Goal: Transaction & Acquisition: Purchase product/service

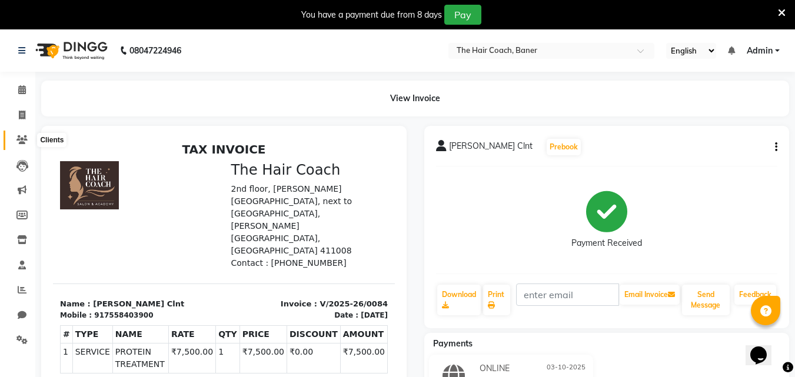
click at [26, 138] on icon at bounding box center [21, 139] width 11 height 9
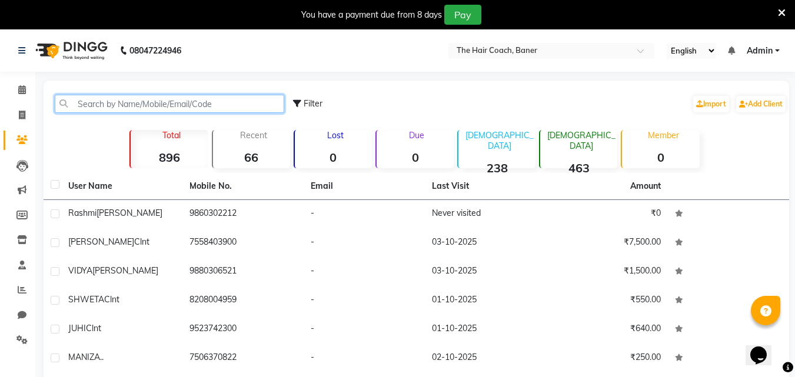
click at [202, 104] on input "text" at bounding box center [169, 104] width 229 height 18
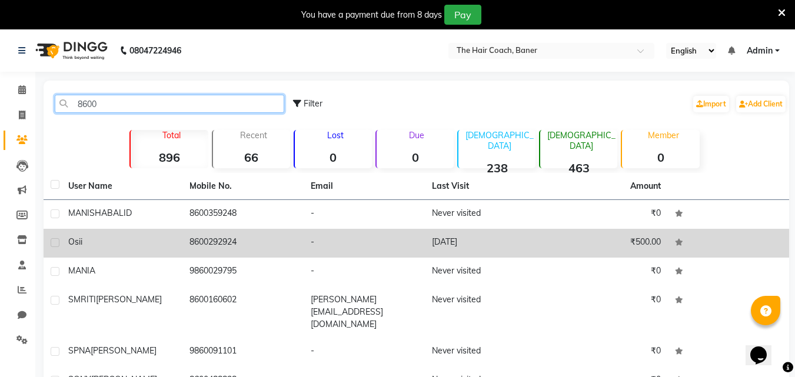
type input "8600"
click at [284, 238] on td "8600292924" at bounding box center [242, 243] width 121 height 29
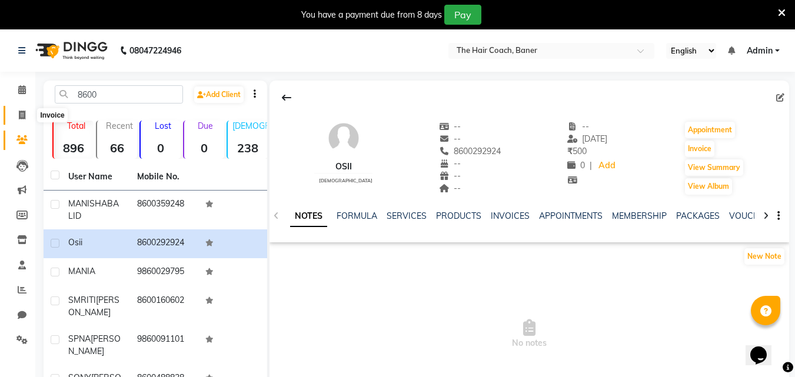
click at [21, 109] on span at bounding box center [22, 116] width 21 height 14
select select "service"
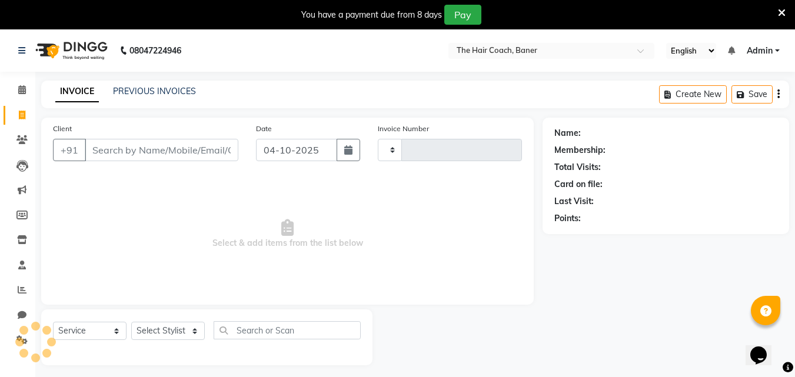
scroll to position [29, 0]
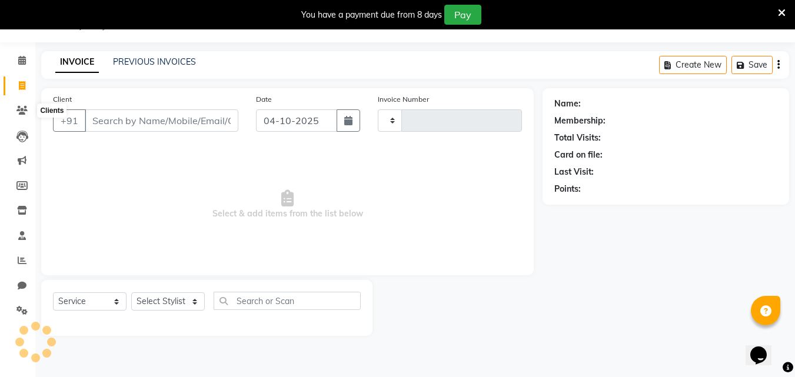
type input "0085"
select select "8919"
click at [141, 116] on input "Client" at bounding box center [162, 120] width 154 height 22
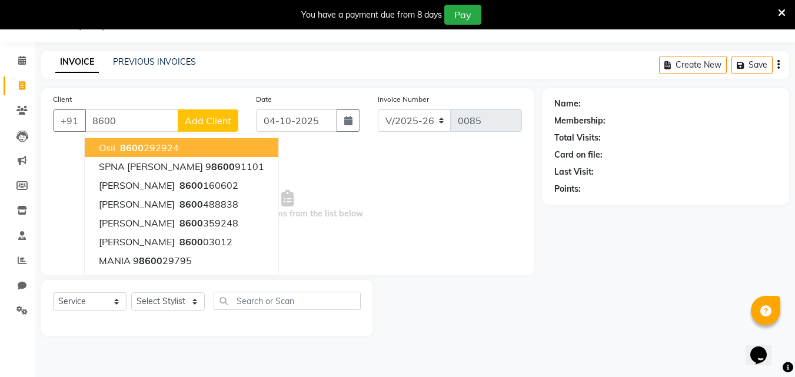
click at [131, 143] on span "8600" at bounding box center [132, 148] width 24 height 12
type input "8600292924"
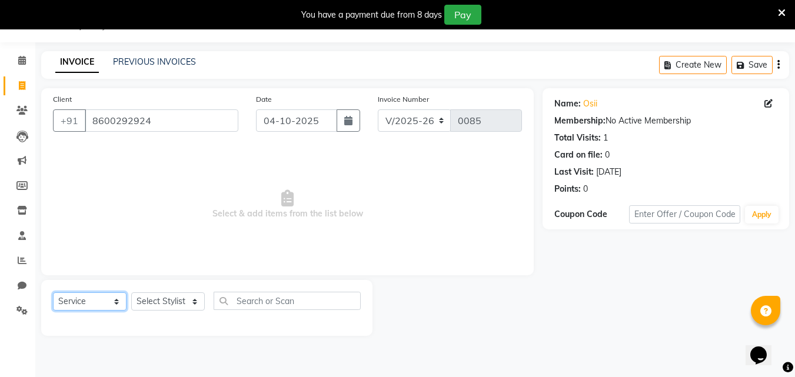
click at [96, 302] on select "Select Service Product Membership Package Voucher Prepaid Gift Card" at bounding box center [90, 301] width 74 height 18
click at [53, 292] on select "Select Service Product Membership Package Voucher Prepaid Gift Card" at bounding box center [90, 301] width 74 height 18
click at [105, 304] on select "Select Service Product Membership Package Voucher Prepaid Gift Card" at bounding box center [90, 301] width 74 height 18
click at [53, 292] on select "Select Service Product Membership Package Voucher Prepaid Gift Card" at bounding box center [90, 301] width 74 height 18
click at [167, 301] on select "Select Stylist Afzal Akash Gayatri kanchan Manager Nandini Osi Sumit vicky" at bounding box center [168, 301] width 74 height 18
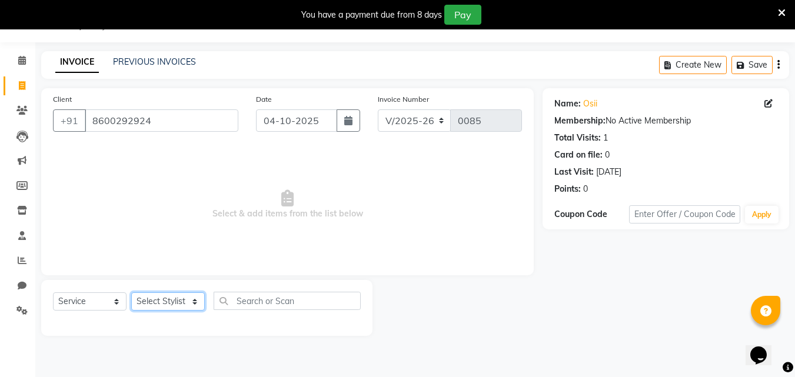
select select "90186"
click at [131, 292] on select "Select Stylist Afzal Akash Gayatri kanchan Manager Nandini Osi Sumit vicky" at bounding box center [168, 301] width 74 height 18
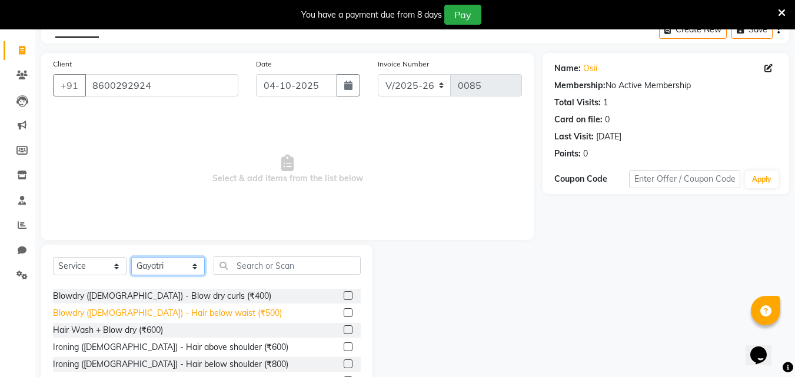
scroll to position [59, 0]
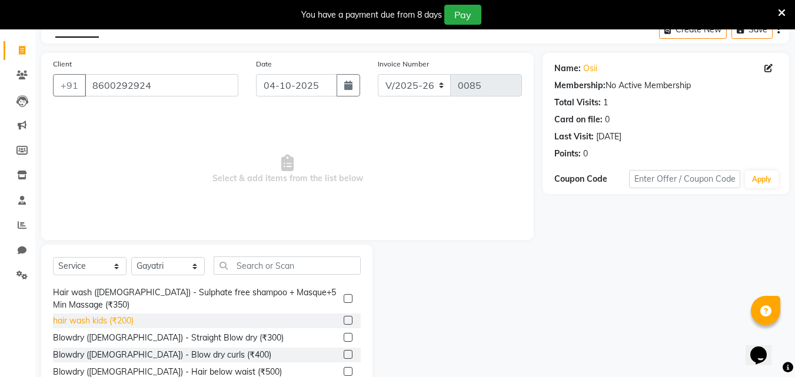
click at [129, 318] on div "hair wash kids (₹200)" at bounding box center [93, 321] width 81 height 12
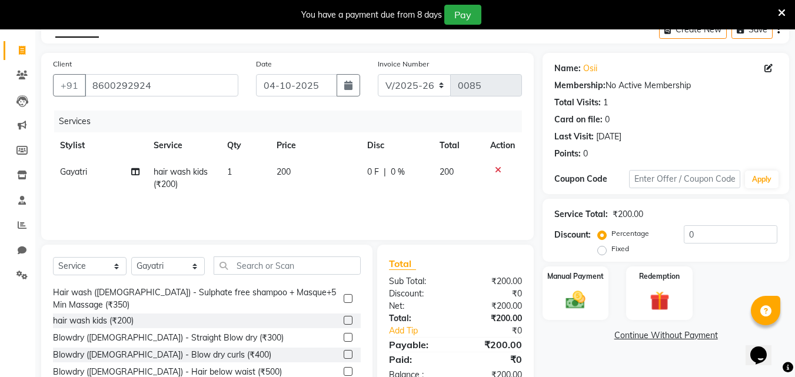
click at [344, 319] on label at bounding box center [348, 320] width 9 height 9
click at [344, 319] on input "checkbox" at bounding box center [348, 321] width 8 height 8
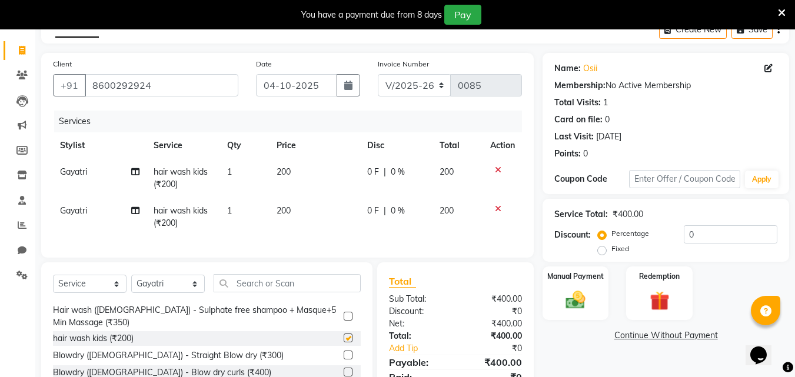
checkbox input "false"
click at [496, 208] on icon at bounding box center [498, 209] width 6 height 8
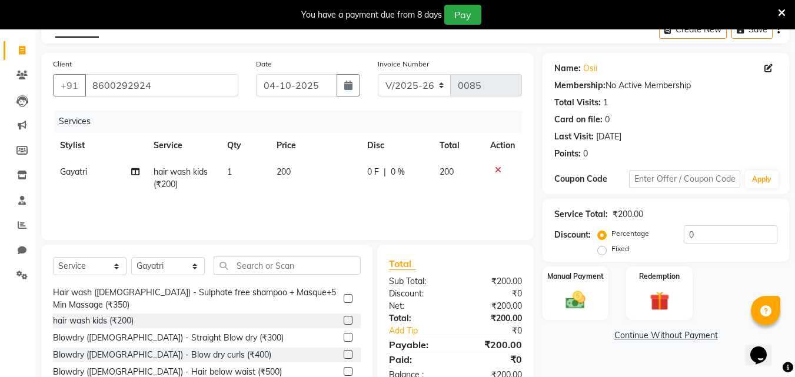
scroll to position [124, 0]
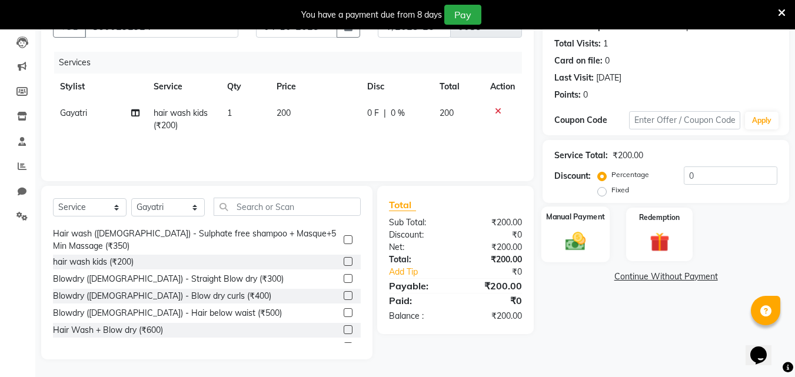
click at [582, 231] on img at bounding box center [575, 241] width 33 height 24
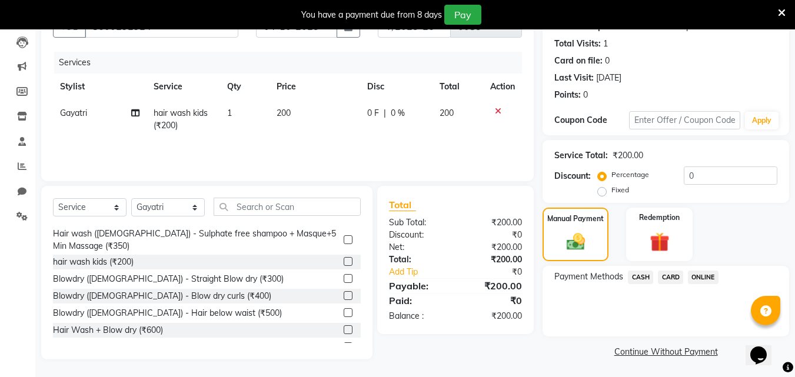
scroll to position [125, 0]
click at [641, 270] on span "CASH" at bounding box center [640, 276] width 25 height 14
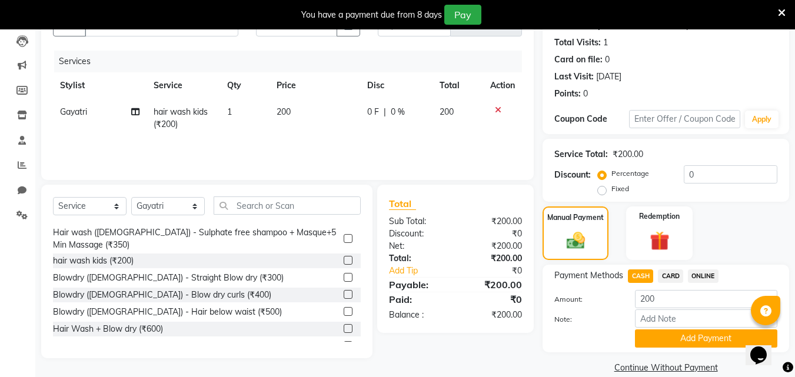
scroll to position [142, 0]
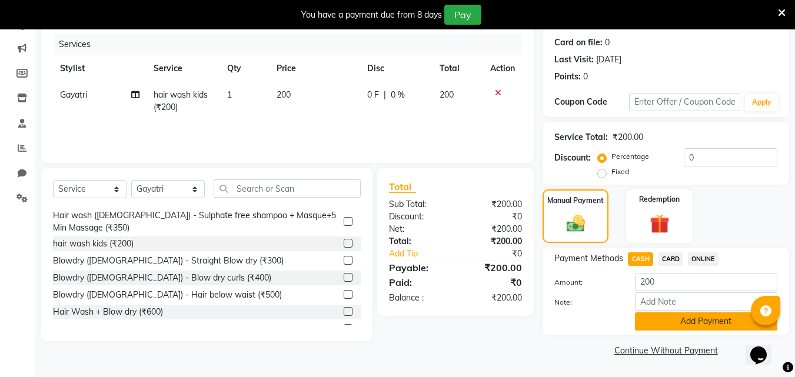
click at [695, 321] on button "Add Payment" at bounding box center [706, 321] width 142 height 18
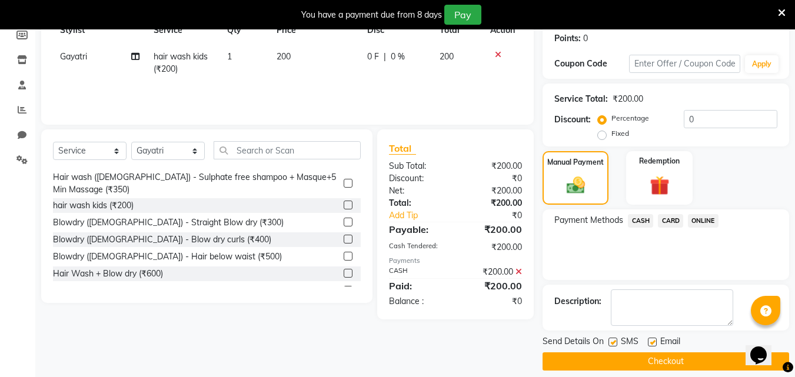
scroll to position [191, 0]
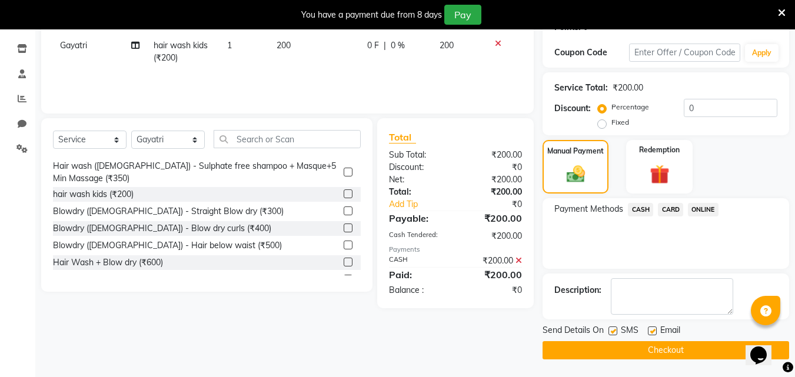
click at [600, 350] on button "Checkout" at bounding box center [665, 350] width 247 height 18
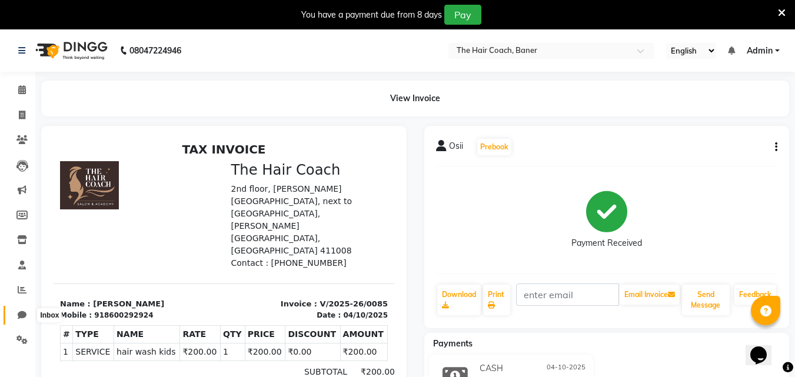
click at [21, 315] on icon at bounding box center [22, 315] width 9 height 9
select select "100"
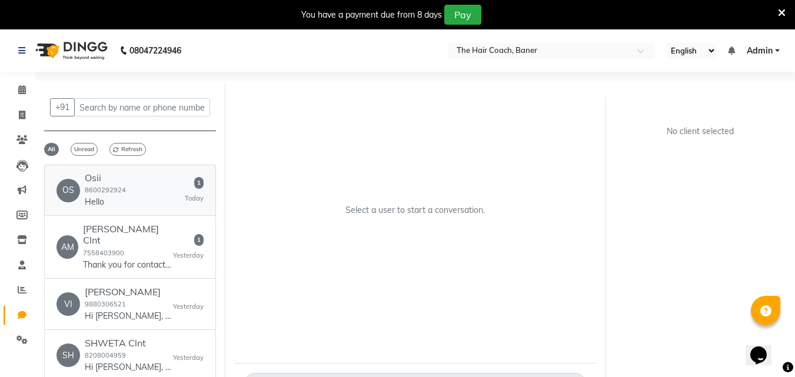
click at [131, 191] on div "OS Osii 8600292924 Hello 1 Today" at bounding box center [129, 190] width 147 height 36
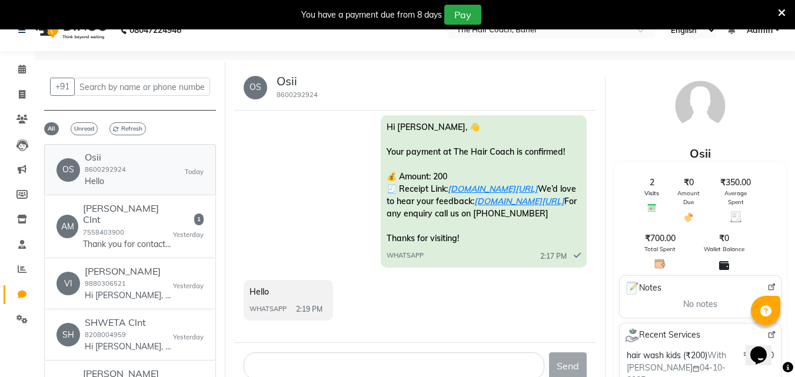
scroll to position [38, 0]
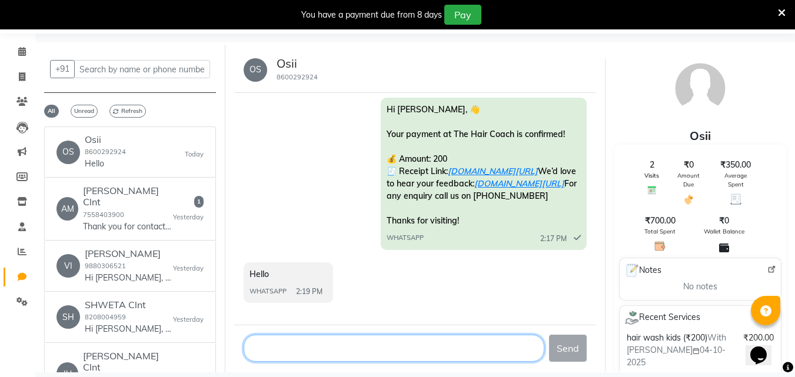
click at [335, 349] on textarea at bounding box center [394, 348] width 301 height 27
type textarea "kya karu"
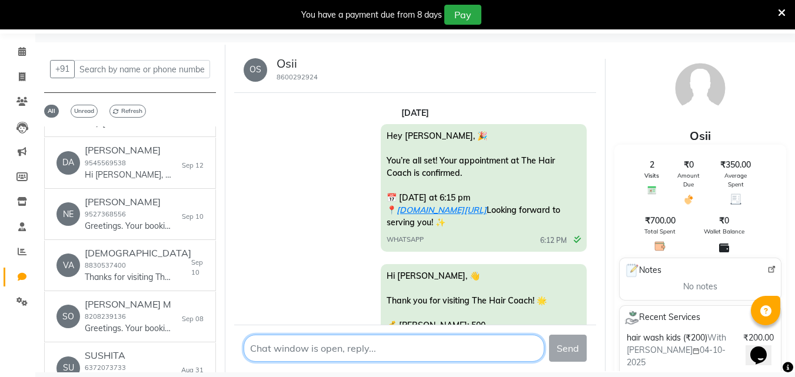
scroll to position [3548, 0]
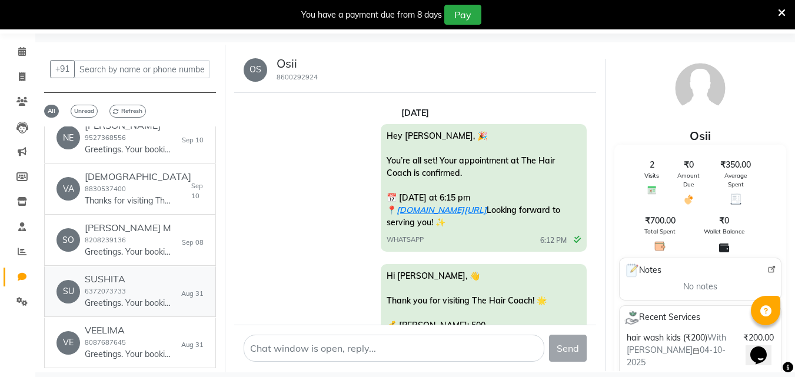
click at [131, 274] on div "SUSHITA 6372073733 Greetings. Your booking with The Hair Coach, Baner at 2:30 p…" at bounding box center [129, 292] width 88 height 36
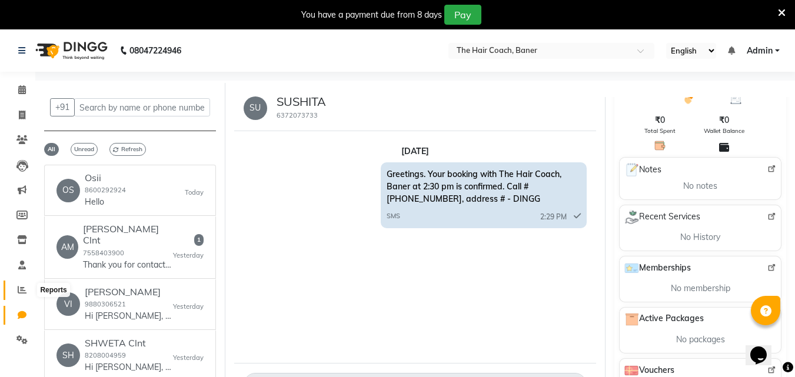
scroll to position [38, 0]
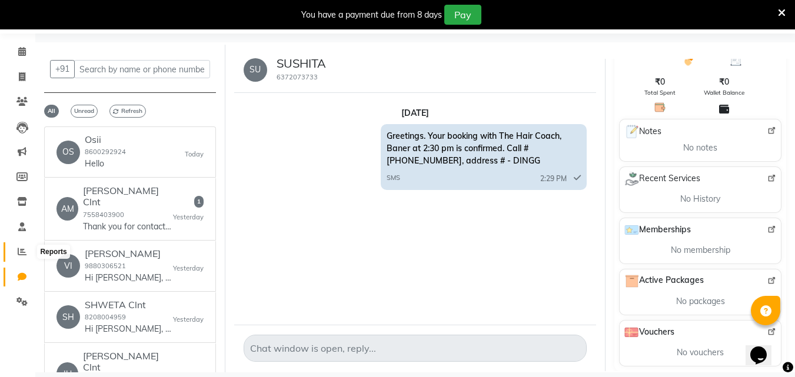
click at [20, 247] on icon at bounding box center [22, 251] width 9 height 9
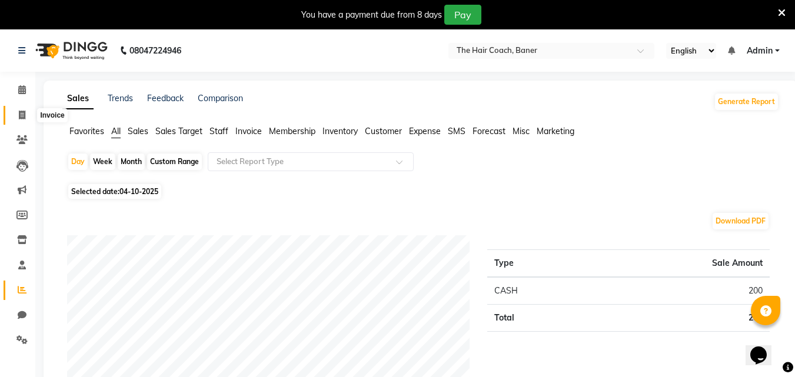
click at [20, 111] on icon at bounding box center [22, 115] width 6 height 9
select select "service"
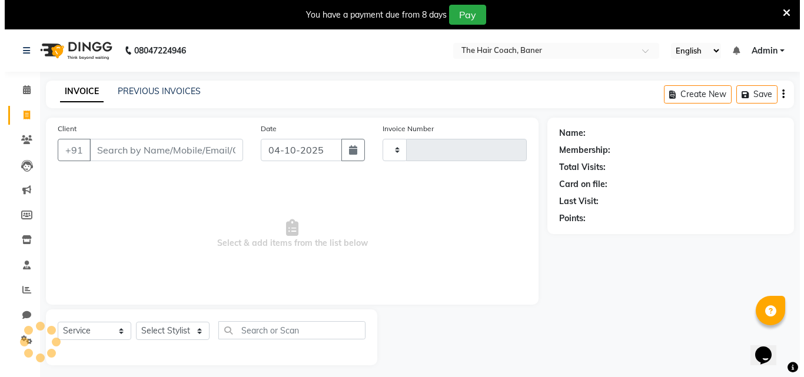
scroll to position [29, 0]
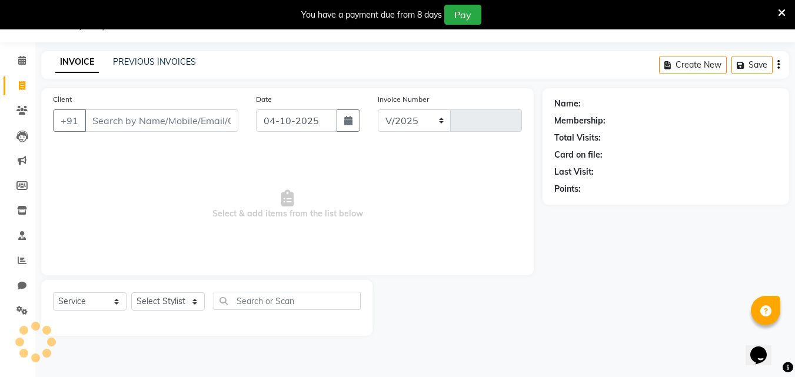
select select "8919"
type input "0086"
click at [119, 116] on input "Client" at bounding box center [162, 120] width 154 height 22
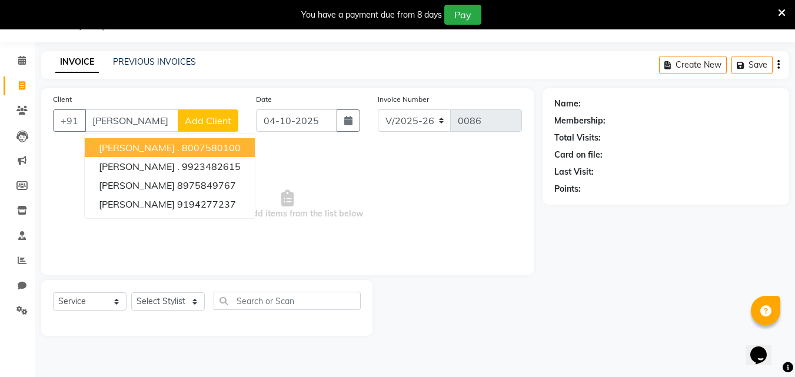
click at [132, 129] on input "anita" at bounding box center [132, 120] width 94 height 22
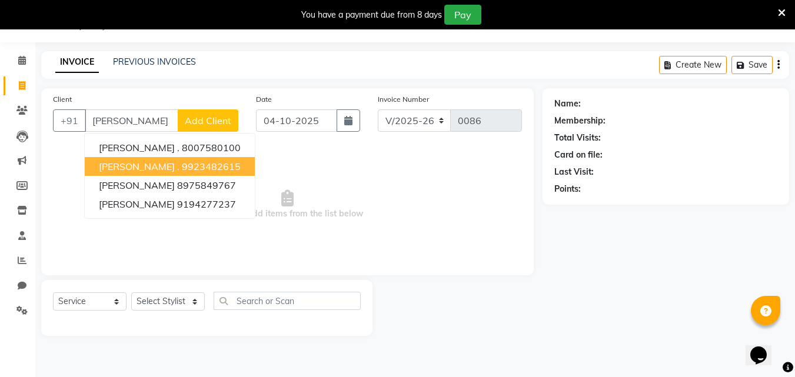
click at [132, 167] on button "ANITA . 9923482615" at bounding box center [170, 166] width 170 height 19
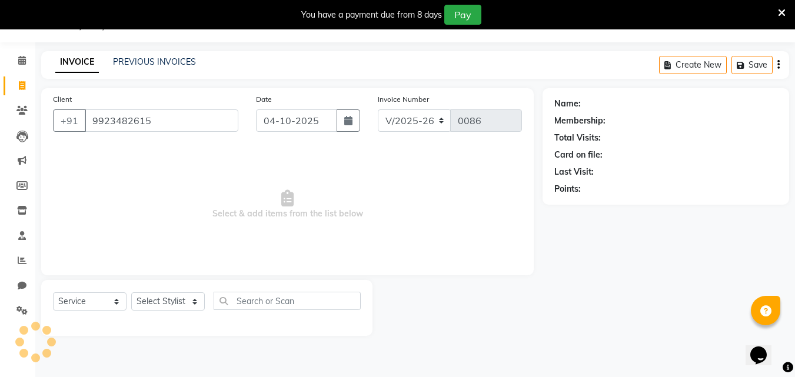
type input "9923482615"
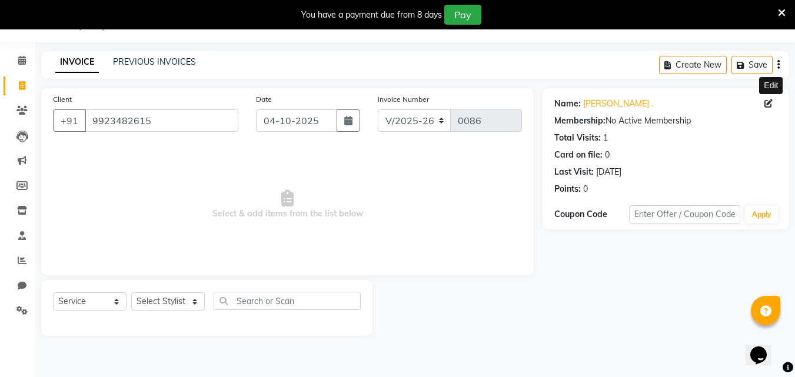
click at [769, 104] on icon at bounding box center [768, 103] width 8 height 8
select select "female"
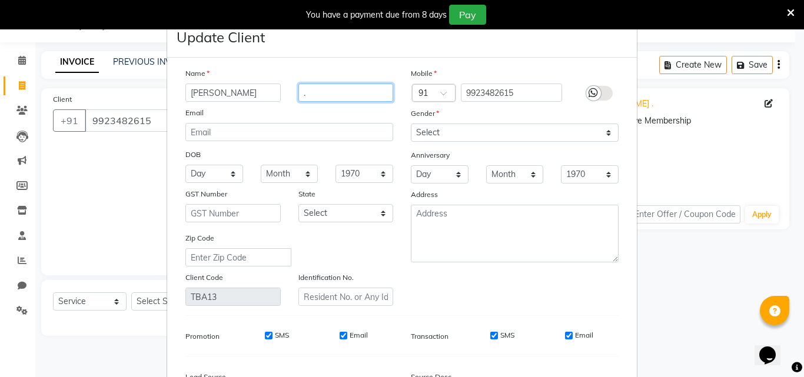
click at [318, 90] on input "." at bounding box center [345, 93] width 95 height 18
type input "prakash"
click at [599, 90] on label at bounding box center [599, 93] width 26 height 15
click at [0, 0] on input "checkbox" at bounding box center [0, 0] width 0 height 0
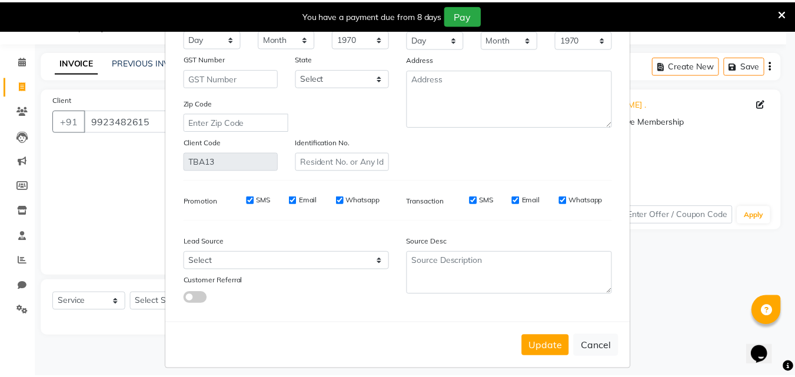
scroll to position [145, 0]
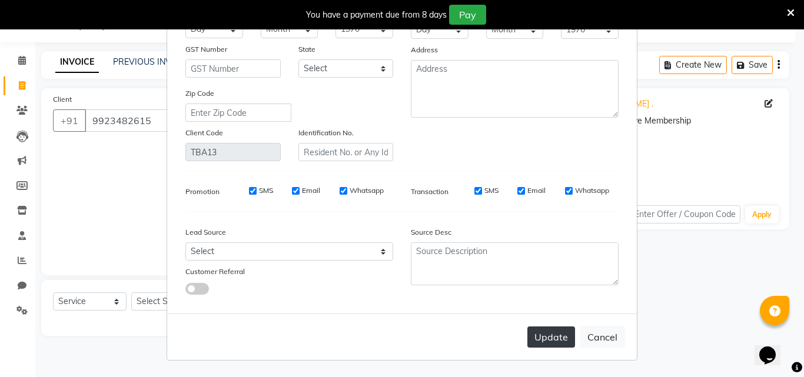
click at [548, 337] on button "Update" at bounding box center [551, 337] width 48 height 21
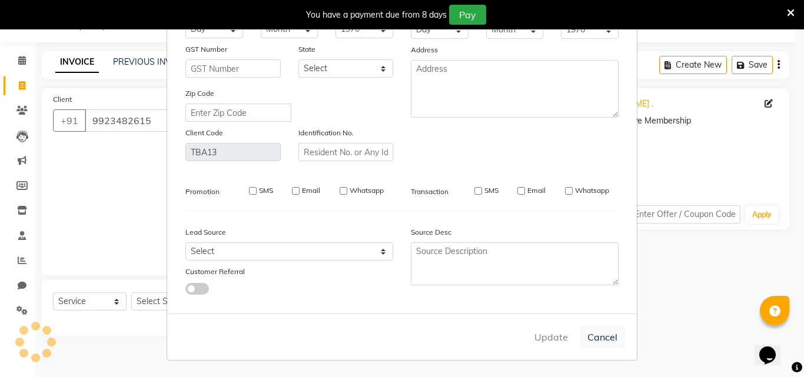
select select
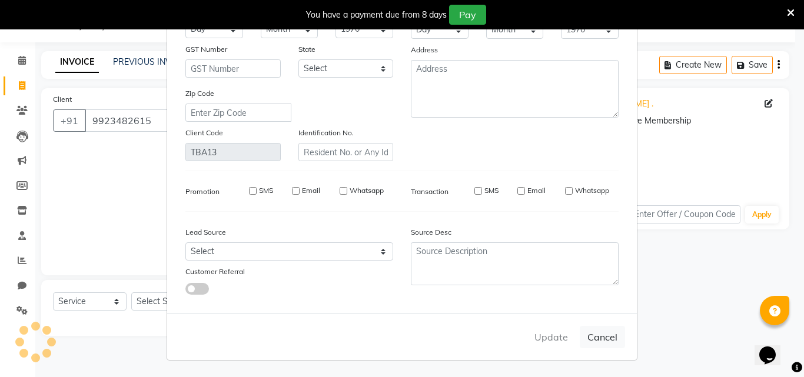
select select
checkbox input "false"
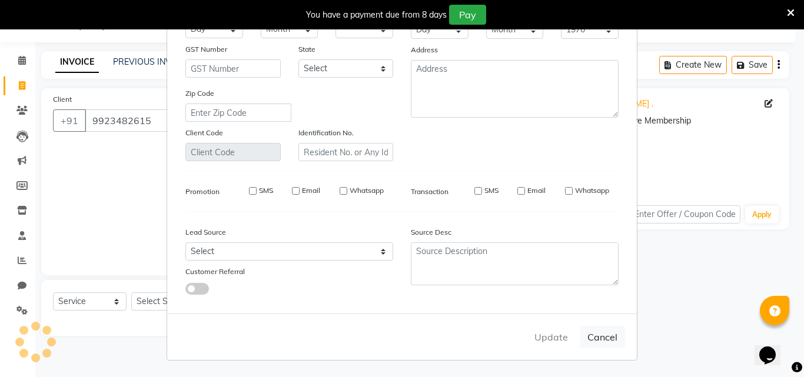
checkbox input "false"
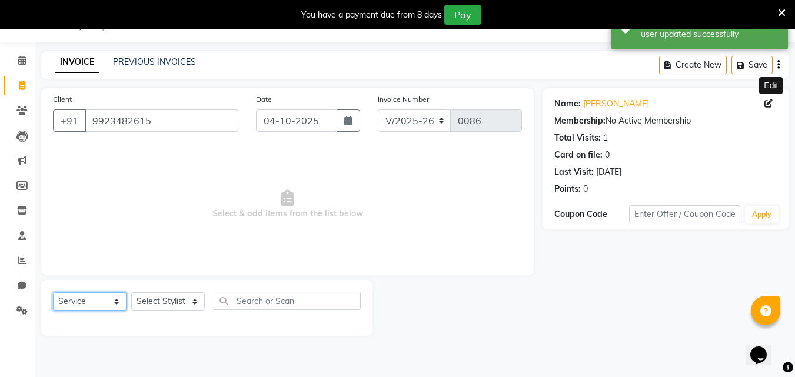
click at [81, 294] on select "Select Service Product Membership Package Voucher Prepaid Gift Card" at bounding box center [90, 301] width 74 height 18
click at [53, 292] on select "Select Service Product Membership Package Voucher Prepaid Gift Card" at bounding box center [90, 301] width 74 height 18
click at [105, 301] on select "Select Service Product Membership Package Voucher Prepaid Gift Card" at bounding box center [90, 301] width 74 height 18
click at [53, 292] on select "Select Service Product Membership Package Voucher Prepaid Gift Card" at bounding box center [90, 301] width 74 height 18
click at [178, 301] on select "Select Stylist Afzal Akash Gayatri kanchan Manager Nandini Osi Sumit vicky" at bounding box center [168, 301] width 74 height 18
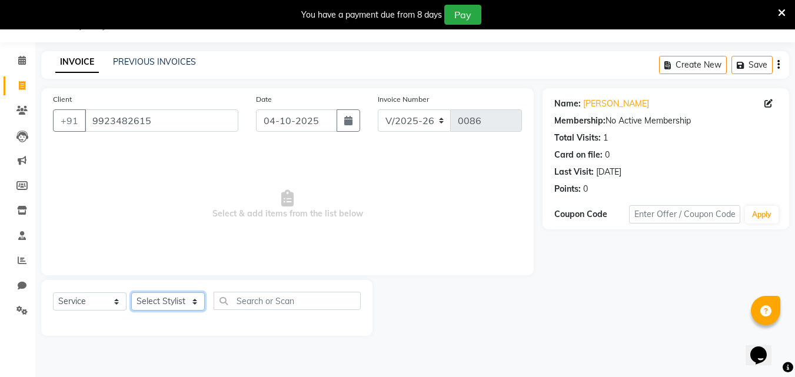
select select "90189"
click at [131, 292] on select "Select Stylist Afzal Akash Gayatri kanchan Manager Nandini Osi Sumit vicky" at bounding box center [168, 301] width 74 height 18
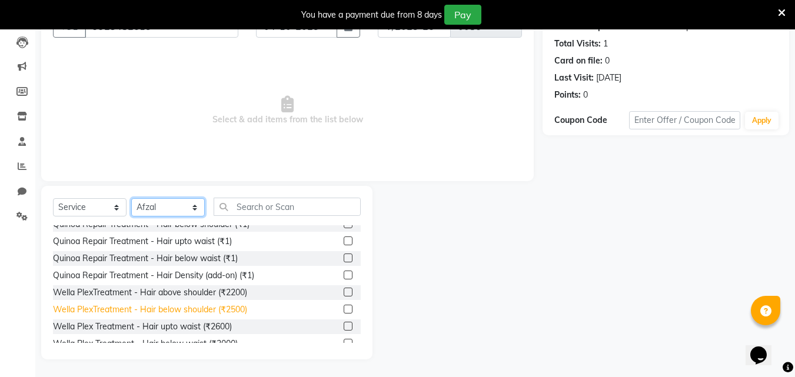
scroll to position [706, 0]
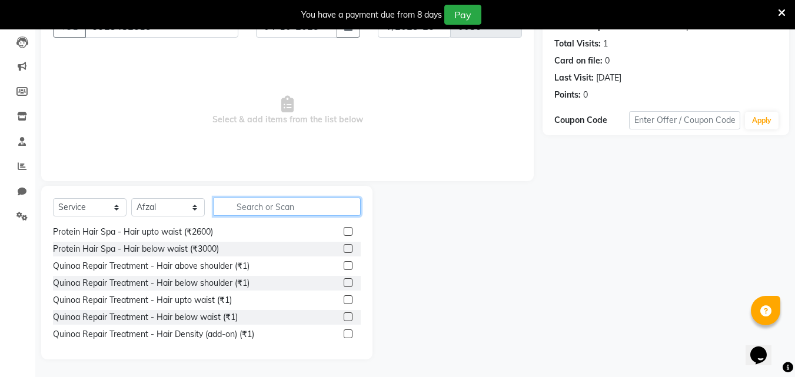
click at [240, 206] on input "text" at bounding box center [287, 207] width 147 height 18
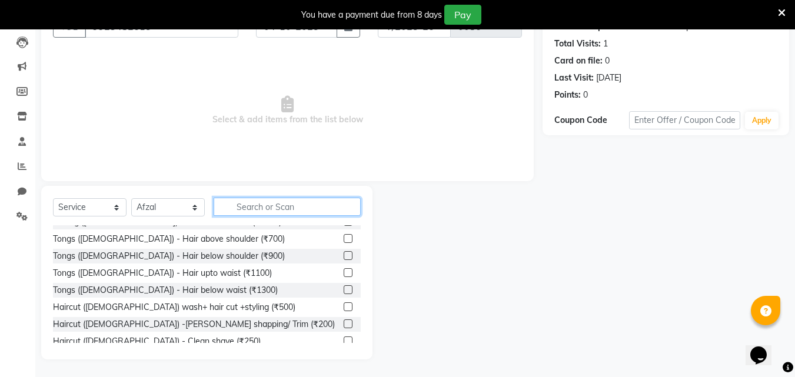
scroll to position [294, 0]
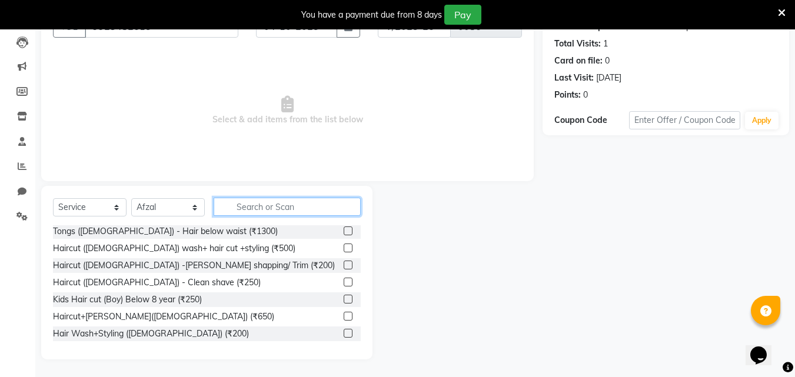
click at [232, 206] on input "text" at bounding box center [287, 207] width 147 height 18
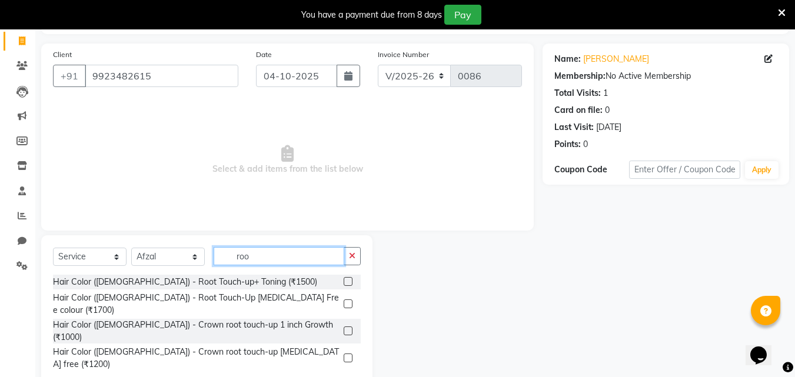
scroll to position [0, 0]
type input "roo"
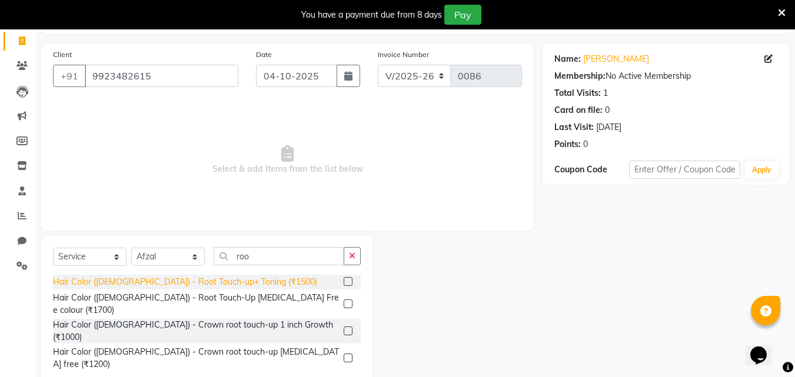
click at [206, 282] on div "Hair Color (Female) - Root Touch-up+ Toning (₹1500)" at bounding box center [185, 282] width 264 height 12
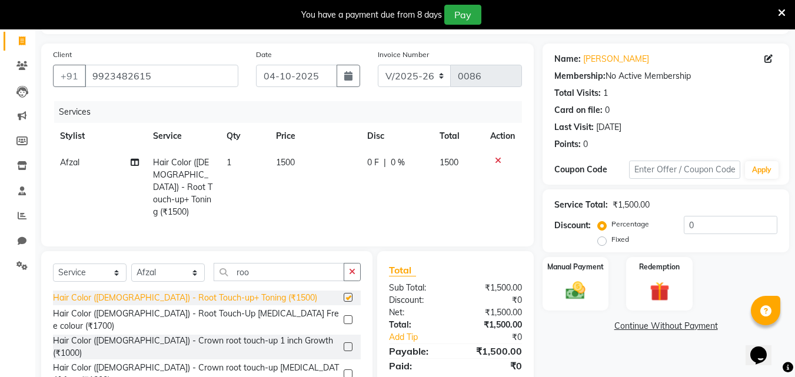
checkbox input "false"
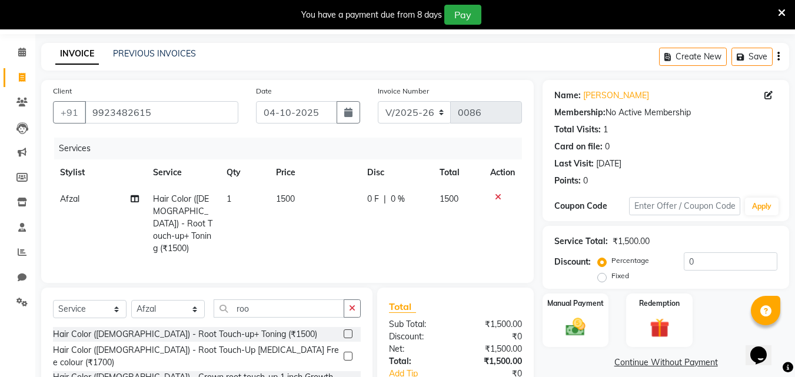
scroll to position [59, 0]
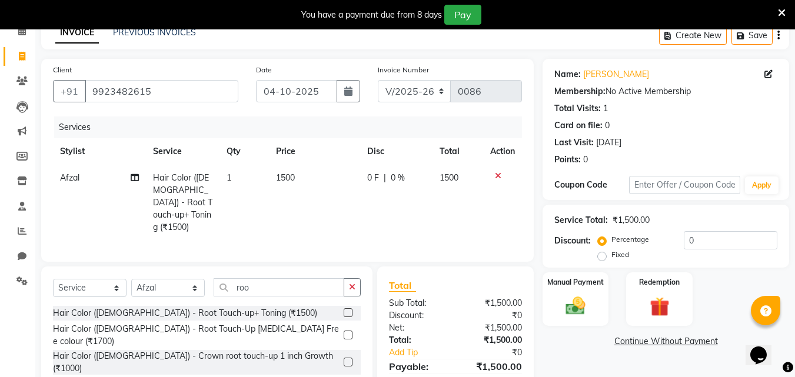
click at [611, 258] on label "Fixed" at bounding box center [620, 254] width 18 height 11
click at [601, 258] on input "Fixed" at bounding box center [604, 255] width 8 height 8
radio input "true"
click at [587, 308] on img at bounding box center [575, 306] width 33 height 24
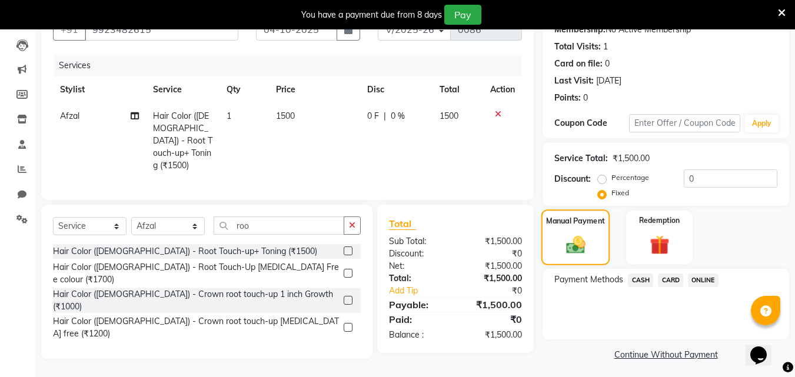
scroll to position [125, 0]
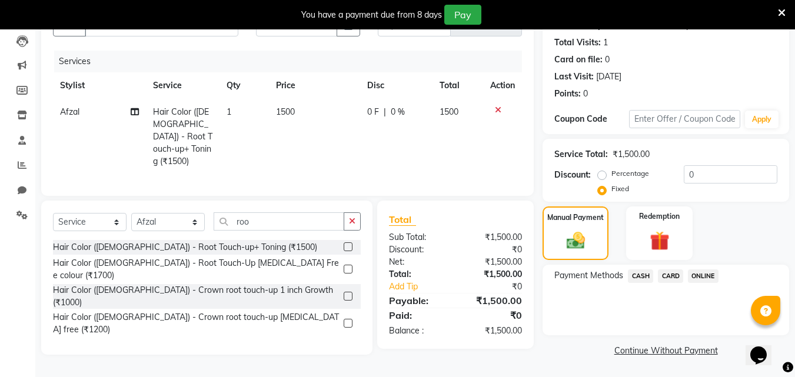
click at [697, 276] on span "ONLINE" at bounding box center [703, 276] width 31 height 14
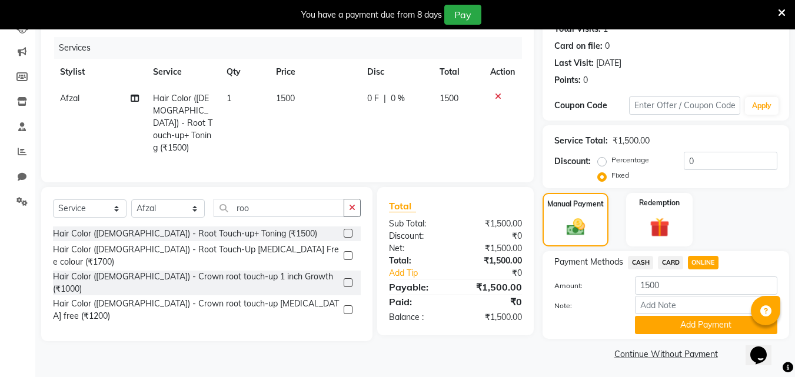
scroll to position [142, 0]
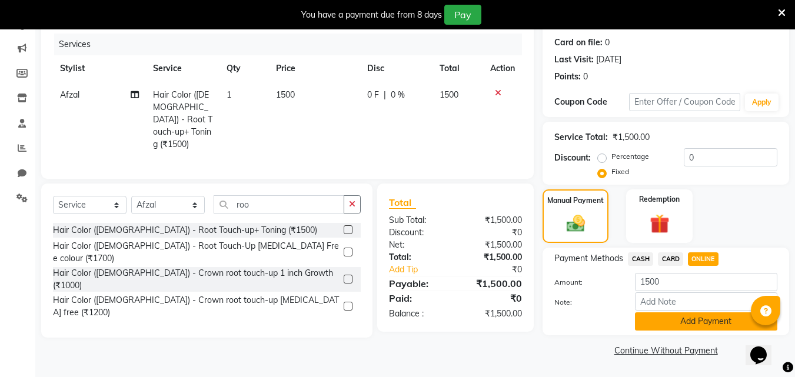
click at [647, 322] on button "Add Payment" at bounding box center [706, 321] width 142 height 18
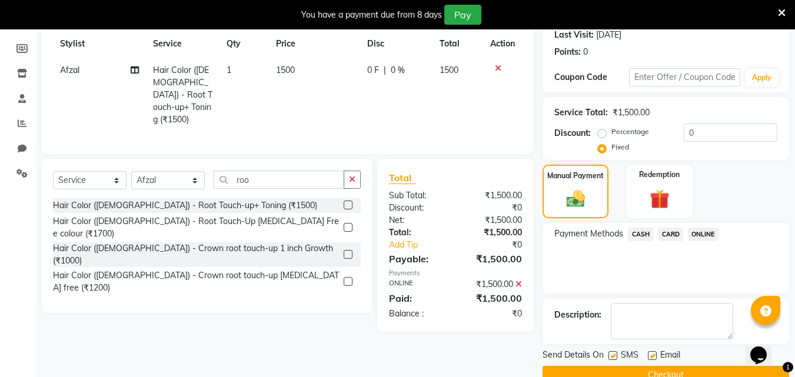
scroll to position [191, 0]
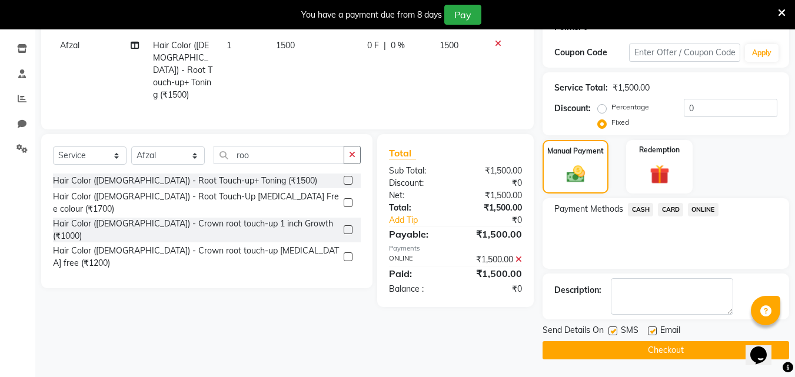
click at [619, 345] on button "Checkout" at bounding box center [665, 350] width 247 height 18
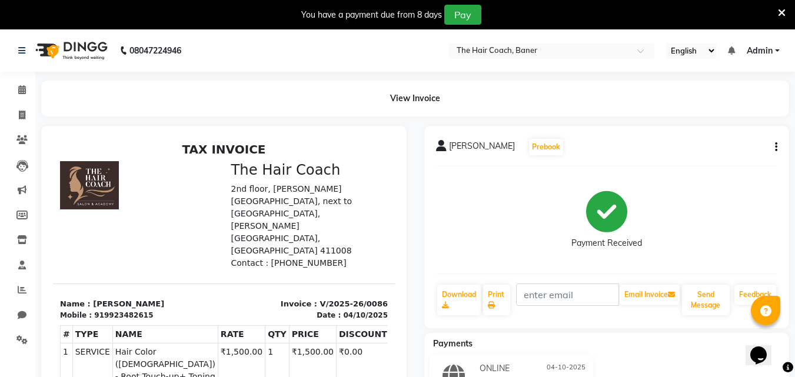
click at [773, 147] on button "button" at bounding box center [773, 147] width 7 height 12
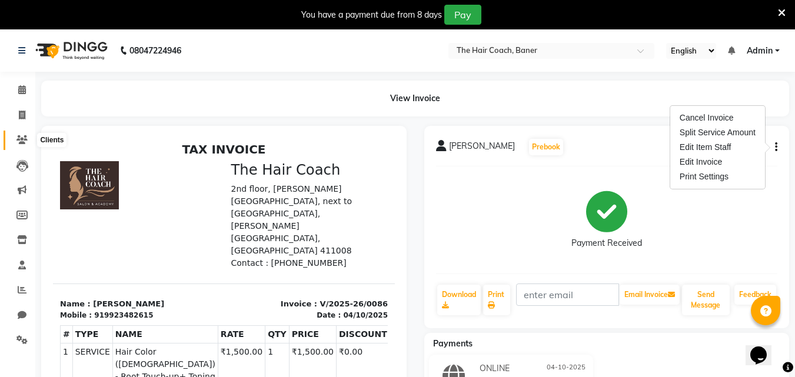
click at [21, 141] on icon at bounding box center [21, 139] width 11 height 9
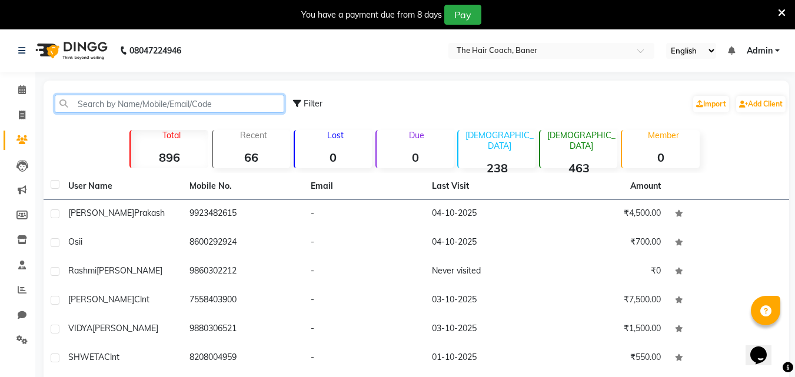
click at [142, 103] on input "text" at bounding box center [169, 104] width 229 height 18
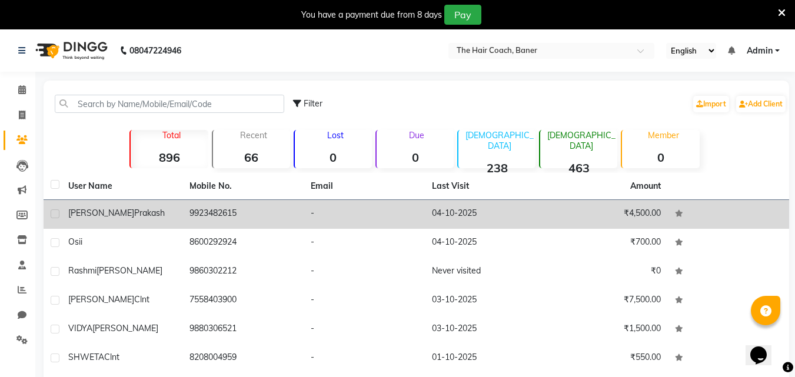
click at [149, 208] on div "ANITA prakash" at bounding box center [121, 213] width 107 height 12
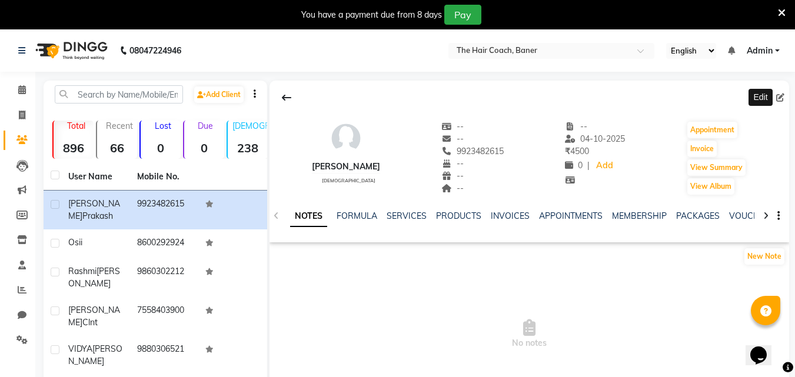
click at [783, 95] on icon at bounding box center [780, 98] width 8 height 8
select select "female"
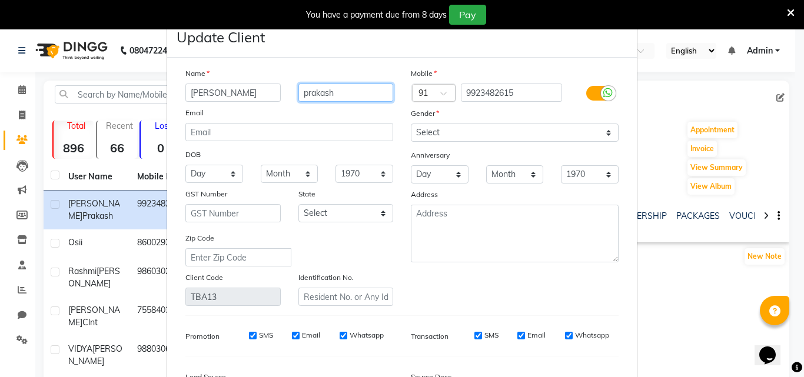
click at [347, 87] on input "prakash" at bounding box center [345, 93] width 95 height 18
type input "p"
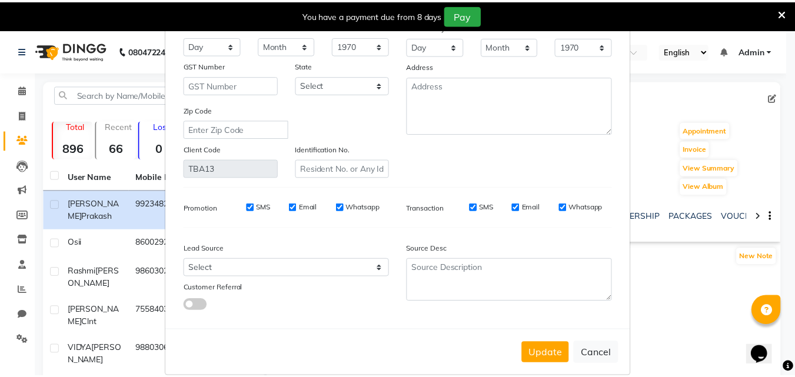
scroll to position [145, 0]
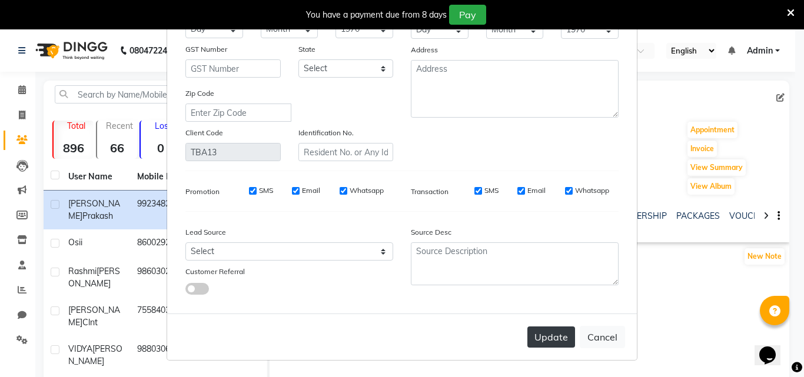
type input "PRAKASH"
click at [545, 334] on button "Update" at bounding box center [551, 337] width 48 height 21
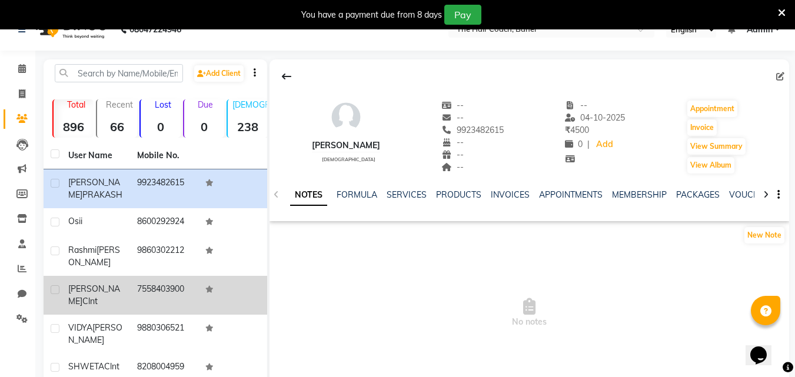
scroll to position [0, 0]
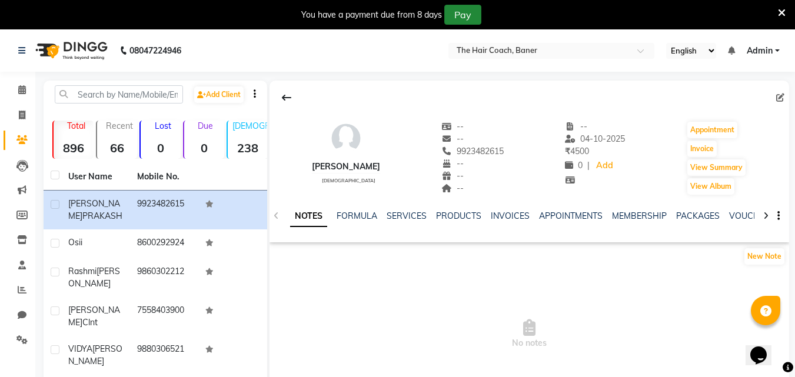
click at [453, 15] on button "Pay" at bounding box center [462, 15] width 37 height 20
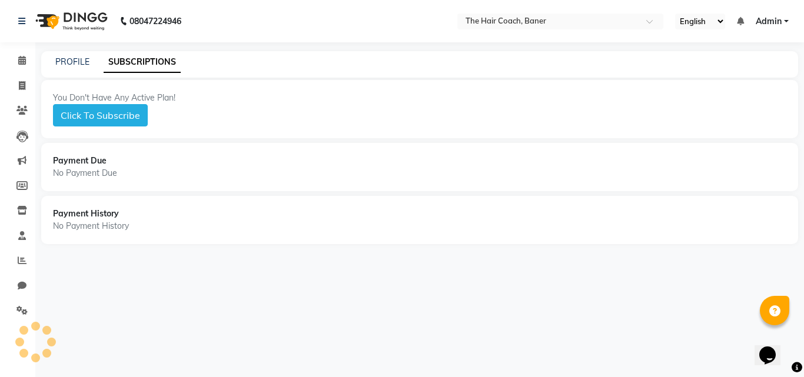
click at [66, 56] on div "PROFILE" at bounding box center [72, 62] width 34 height 12
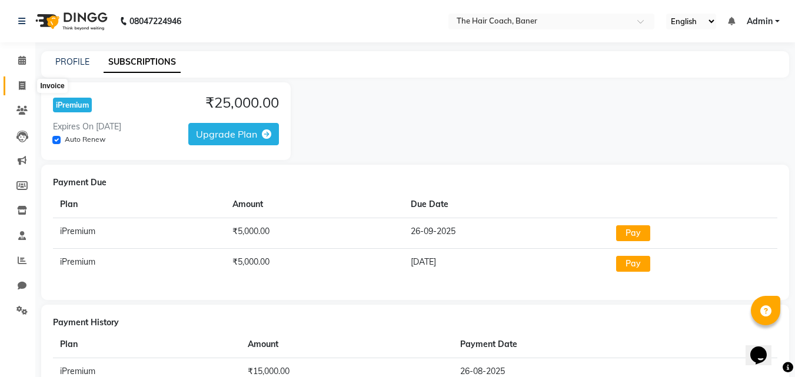
click at [22, 90] on span at bounding box center [22, 86] width 21 height 14
select select "service"
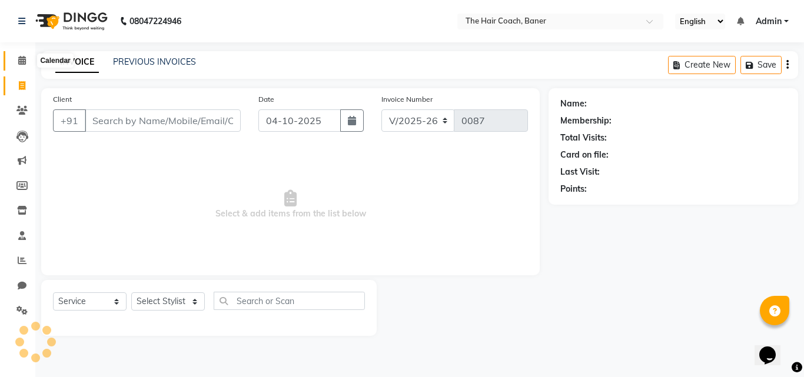
click at [16, 64] on span at bounding box center [22, 61] width 21 height 14
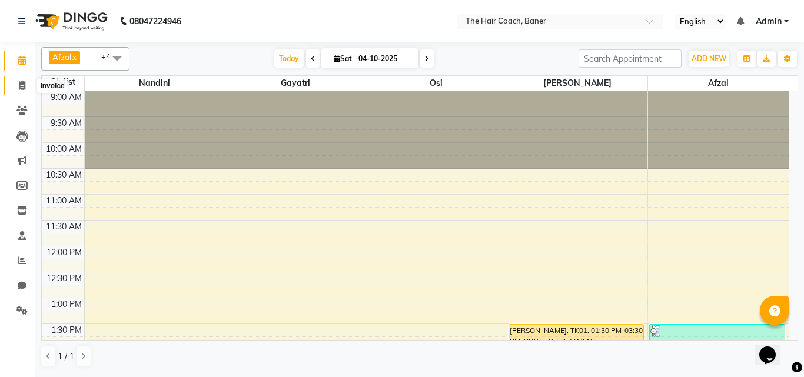
click at [25, 89] on icon at bounding box center [22, 85] width 6 height 9
select select "service"
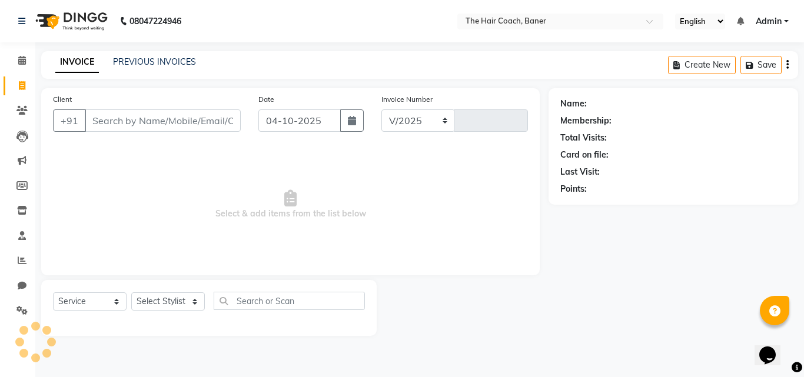
select select "8919"
type input "0087"
click at [189, 131] on input "Client" at bounding box center [163, 120] width 156 height 22
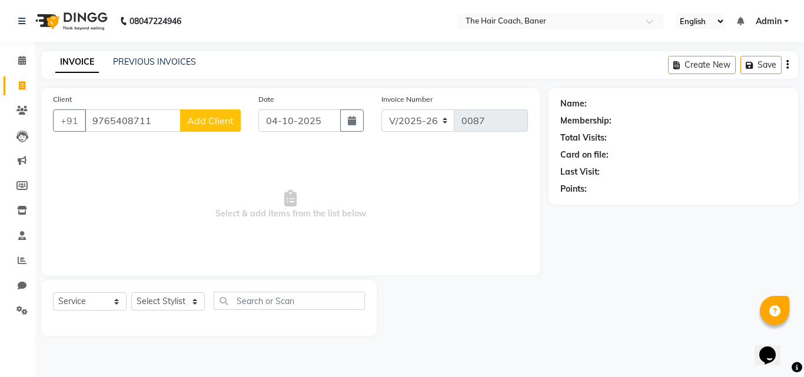
type input "9765408711"
click at [209, 128] on button "Add Client" at bounding box center [210, 120] width 61 height 22
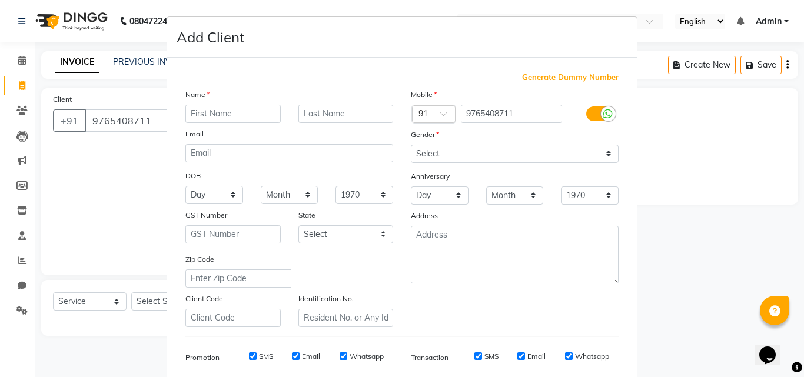
click at [224, 118] on input "text" at bounding box center [232, 114] width 95 height 18
type input "VICKY"
click at [333, 115] on input "text" at bounding box center [345, 114] width 95 height 18
type input "CHAUDHARY"
click at [456, 155] on select "Select Male Female Other Prefer Not To Say" at bounding box center [515, 154] width 208 height 18
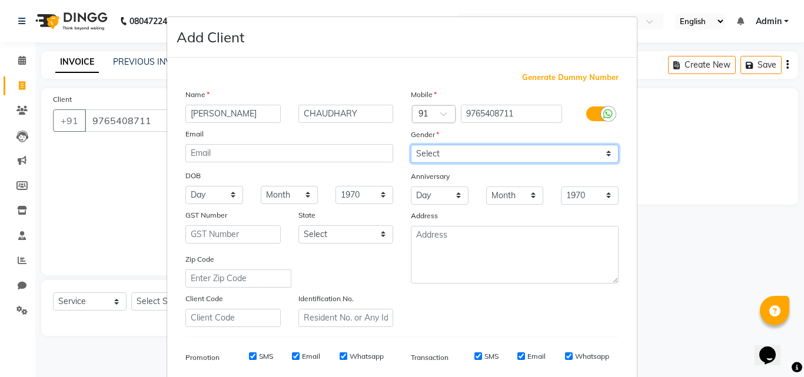
select select "male"
click at [411, 145] on select "Select Male Female Other Prefer Not To Say" at bounding box center [515, 154] width 208 height 18
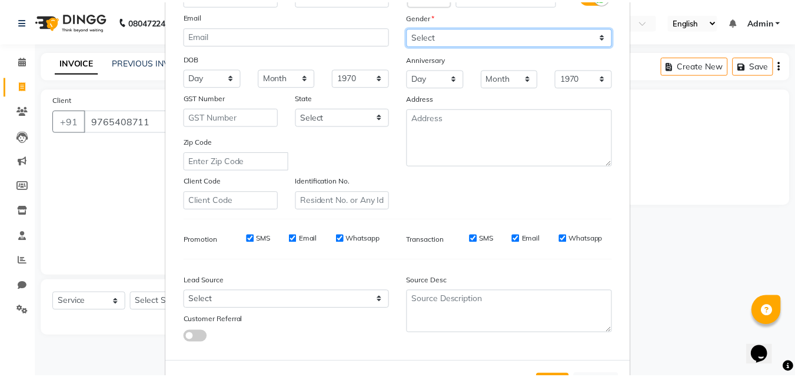
scroll to position [166, 0]
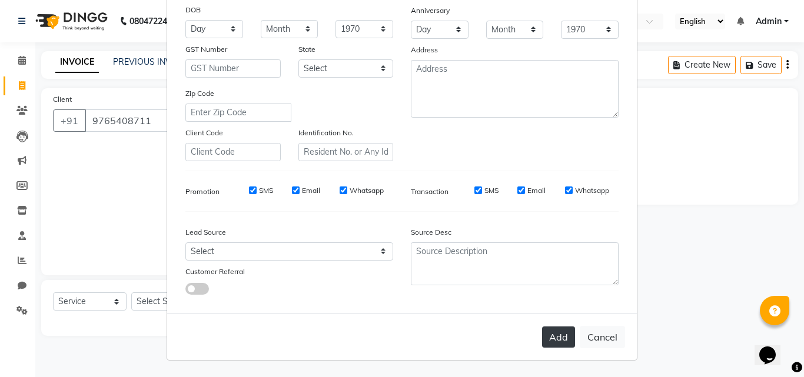
click at [547, 342] on button "Add" at bounding box center [558, 337] width 33 height 21
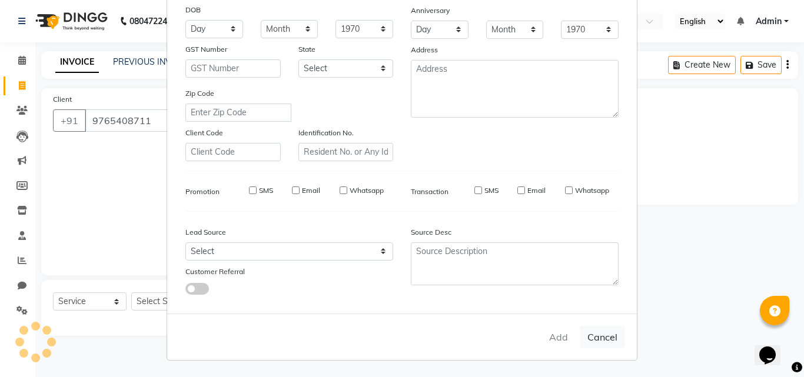
select select
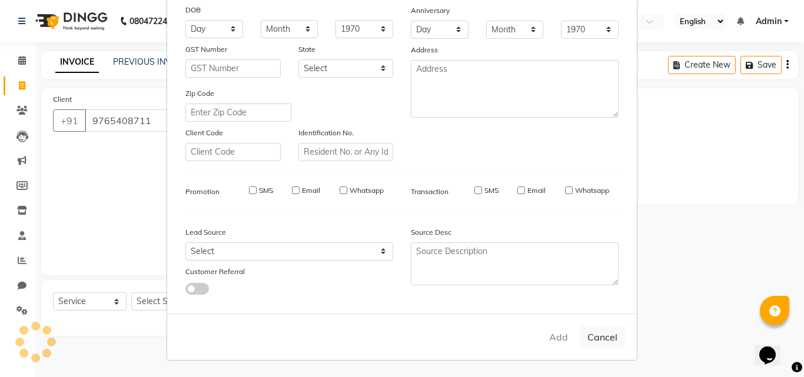
select select
checkbox input "false"
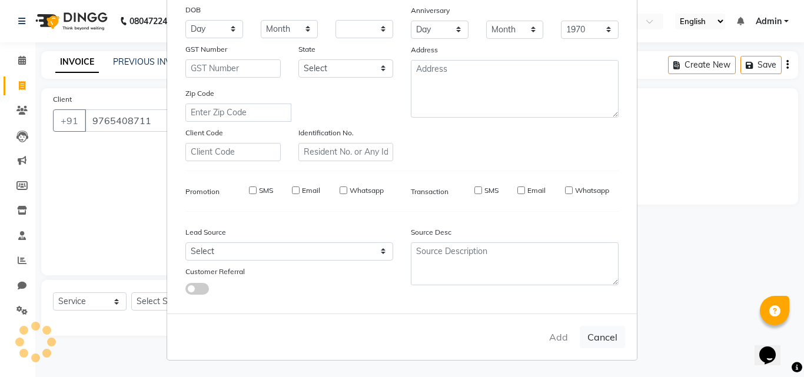
checkbox input "false"
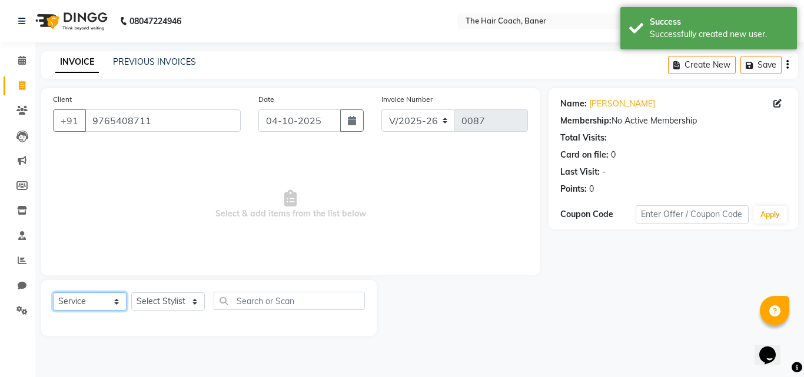
click at [102, 299] on select "Select Service Product Membership Package Voucher Prepaid Gift Card" at bounding box center [90, 301] width 74 height 18
click at [53, 292] on select "Select Service Product Membership Package Voucher Prepaid Gift Card" at bounding box center [90, 301] width 74 height 18
click at [167, 308] on select "Select Stylist Afzal Akash Gayatri kanchan Manager Nandini Osi Sumit vicky" at bounding box center [168, 301] width 74 height 18
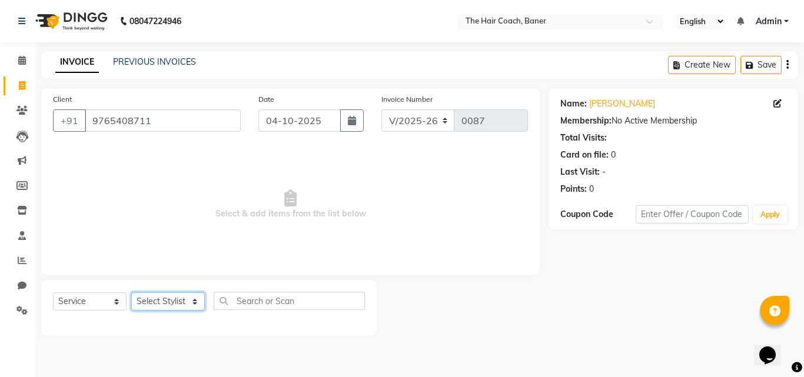
select select "90188"
click at [131, 292] on select "Select Stylist Afzal Akash Gayatri kanchan Manager Nandini Osi Sumit vicky" at bounding box center [168, 301] width 74 height 18
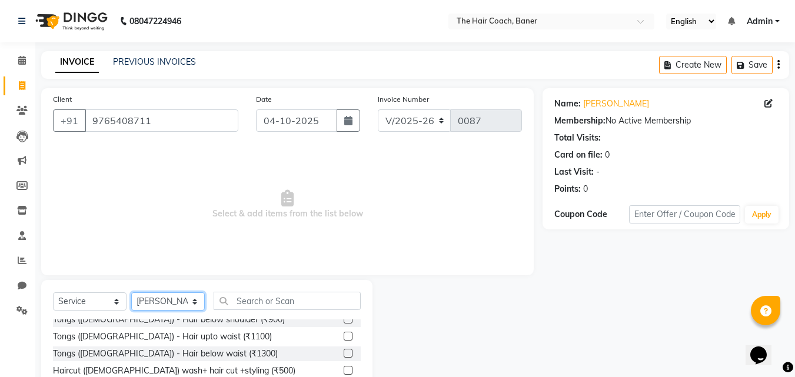
scroll to position [294, 0]
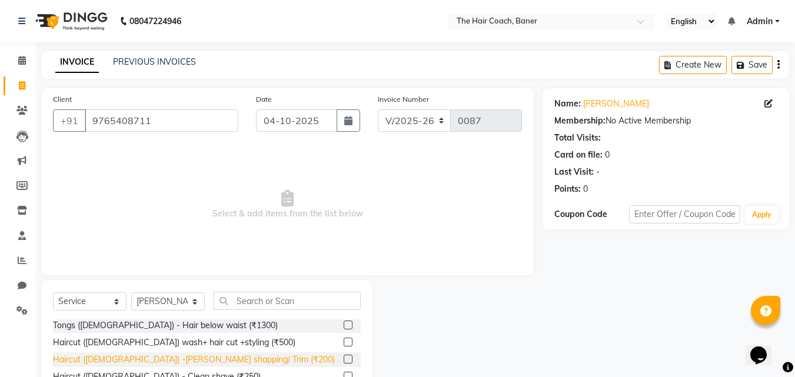
click at [176, 357] on div "Haircut (Male) -Beard shapping/ Trim (₹200)" at bounding box center [194, 360] width 282 height 12
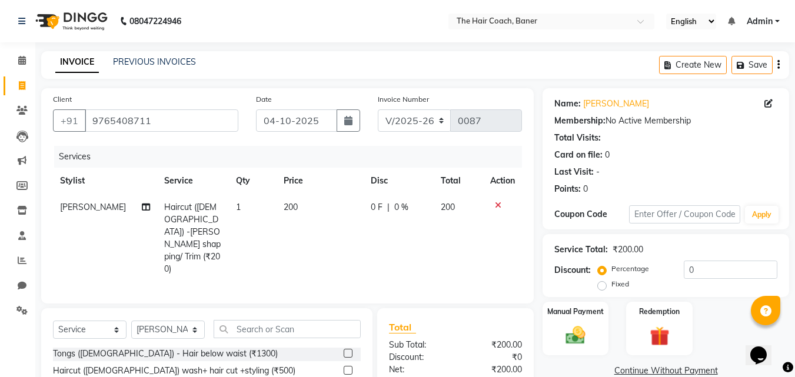
checkbox input "false"
click at [698, 269] on input "0" at bounding box center [731, 270] width 94 height 18
type input "1"
type input "2"
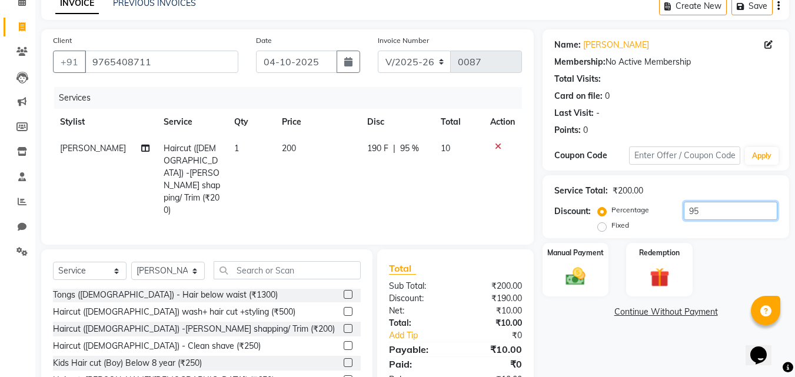
scroll to position [94, 0]
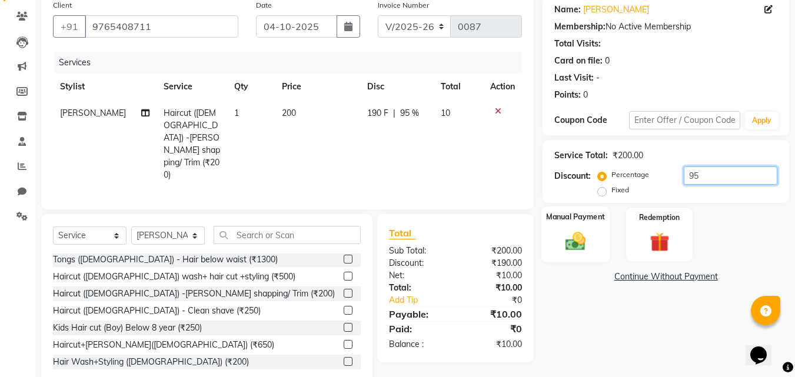
type input "95"
click at [565, 235] on img at bounding box center [575, 241] width 33 height 24
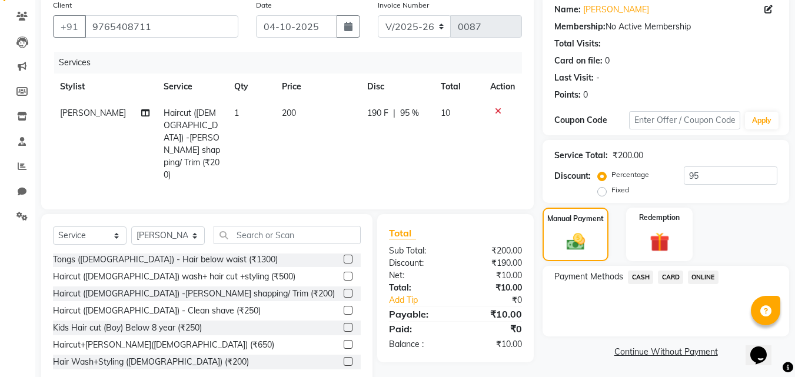
click at [638, 279] on span "CASH" at bounding box center [640, 278] width 25 height 14
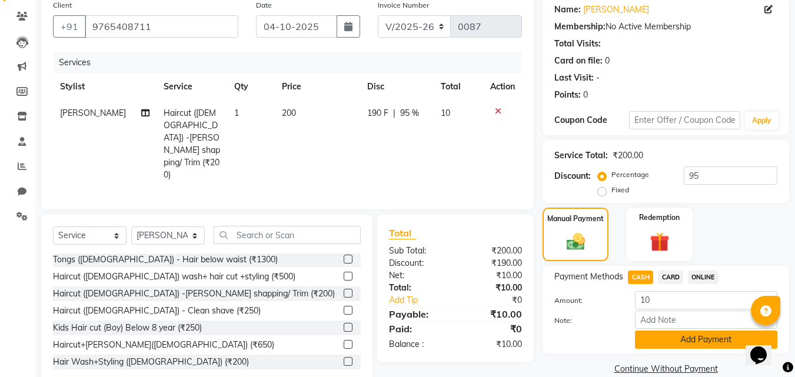
scroll to position [112, 0]
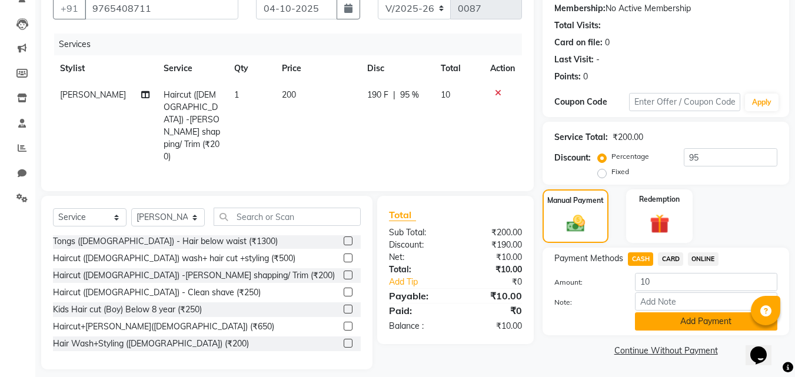
click at [677, 328] on button "Add Payment" at bounding box center [706, 321] width 142 height 18
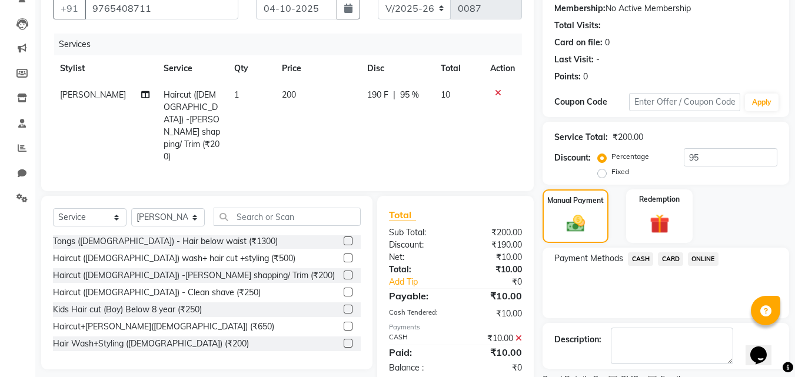
scroll to position [162, 0]
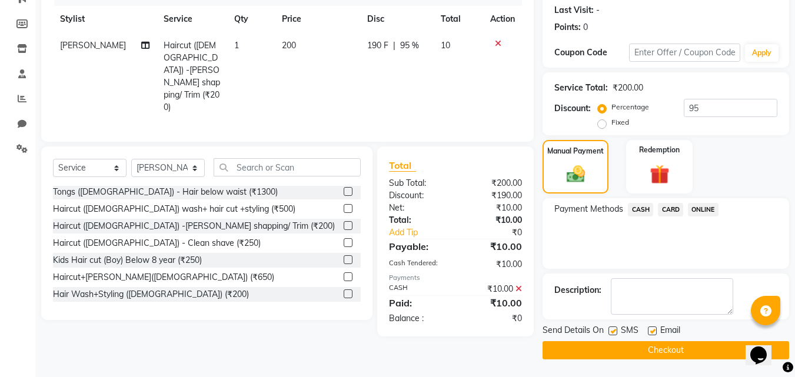
click at [609, 348] on button "Checkout" at bounding box center [665, 350] width 247 height 18
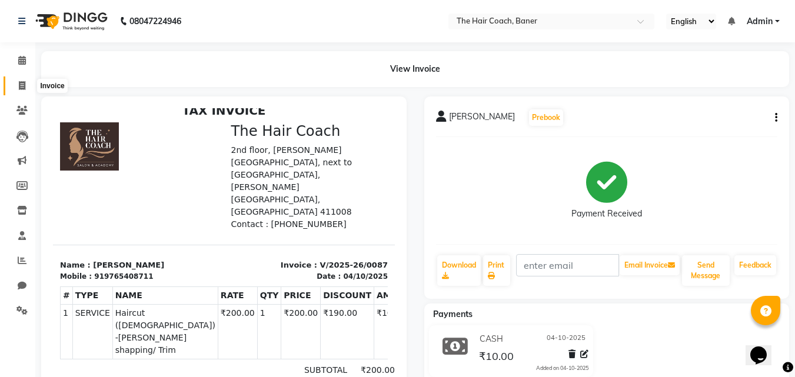
click at [18, 86] on span at bounding box center [22, 86] width 21 height 14
select select "service"
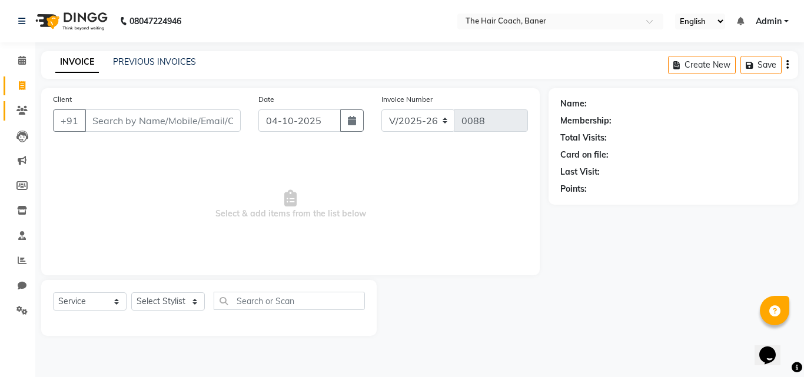
click at [21, 109] on icon at bounding box center [21, 110] width 11 height 9
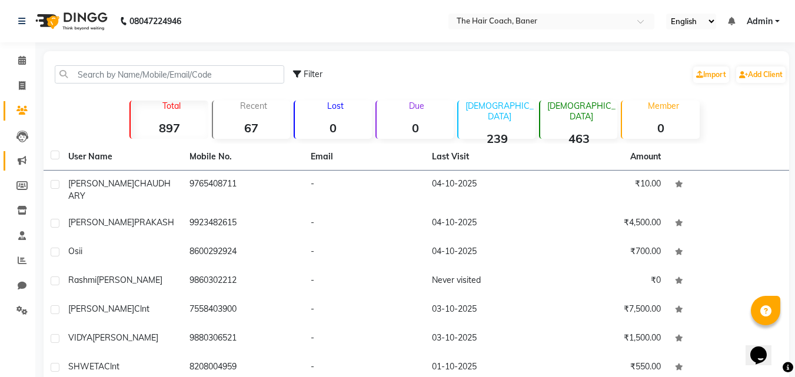
click at [24, 157] on icon at bounding box center [22, 160] width 9 height 9
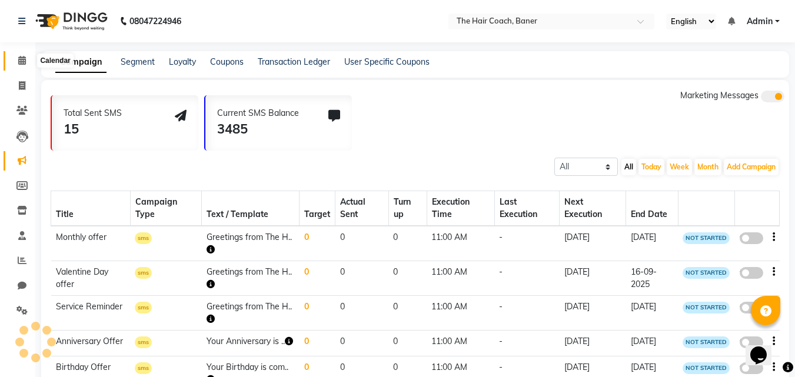
click at [25, 64] on icon at bounding box center [22, 60] width 8 height 9
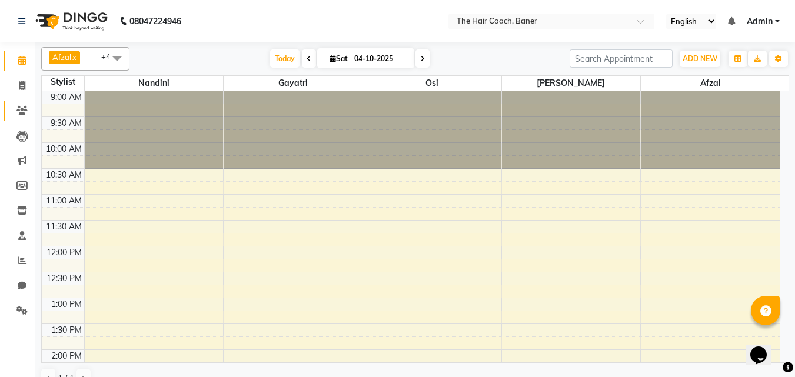
click at [24, 115] on span at bounding box center [22, 111] width 21 height 14
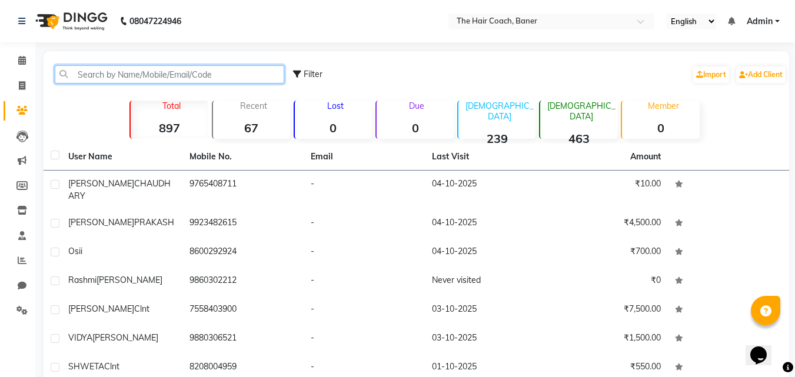
click at [128, 75] on input "text" at bounding box center [169, 74] width 229 height 18
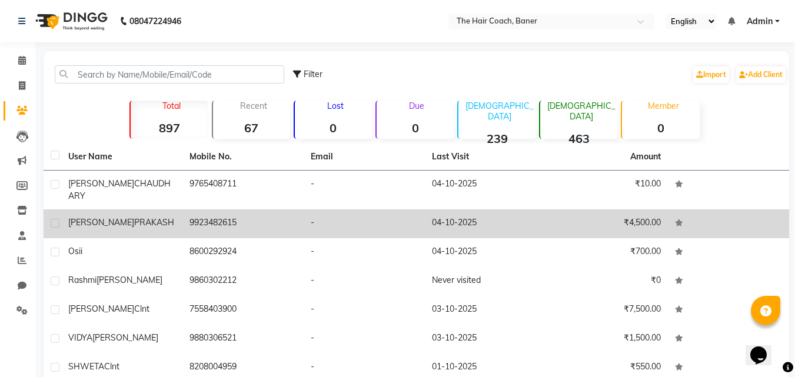
click at [198, 209] on td "9923482615" at bounding box center [242, 223] width 121 height 29
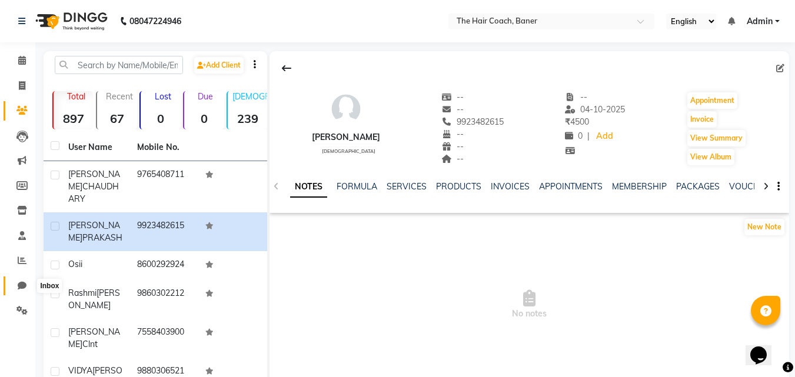
click at [26, 288] on icon at bounding box center [22, 285] width 9 height 9
select select "100"
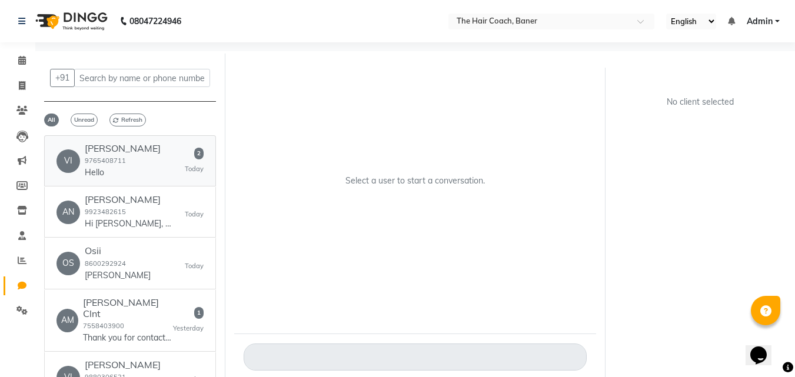
click at [141, 165] on div "VICKY CHAUDHARY 9765408711 Hello" at bounding box center [123, 161] width 76 height 36
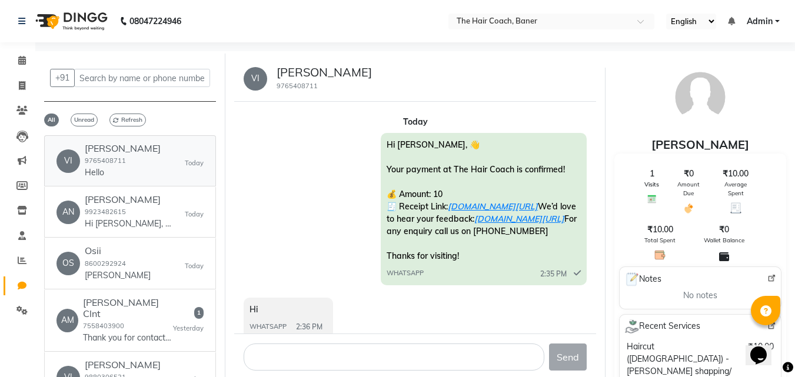
scroll to position [98, 0]
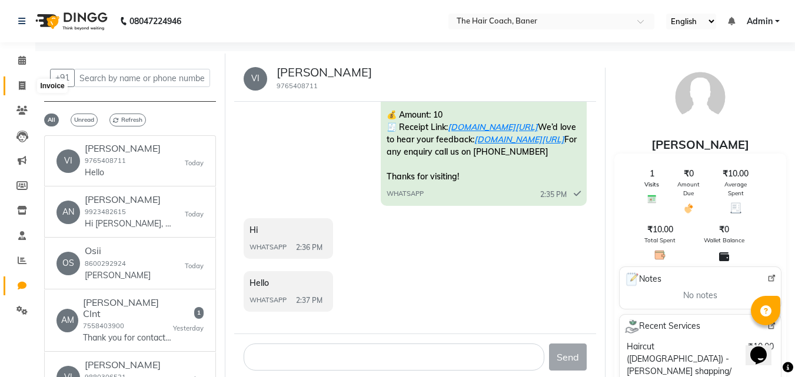
click at [20, 82] on icon at bounding box center [22, 85] width 6 height 9
select select "service"
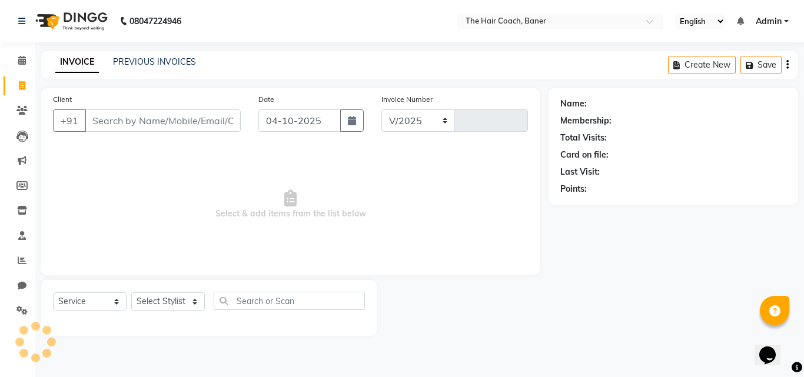
select select "8919"
type input "0088"
click at [185, 118] on input "Client" at bounding box center [163, 120] width 156 height 22
click at [185, 120] on input "Client" at bounding box center [163, 120] width 156 height 22
click at [200, 299] on select "Select Stylist Afzal Akash Gayatri kanchan Manager Nandini Osi Sumit vicky" at bounding box center [168, 301] width 74 height 18
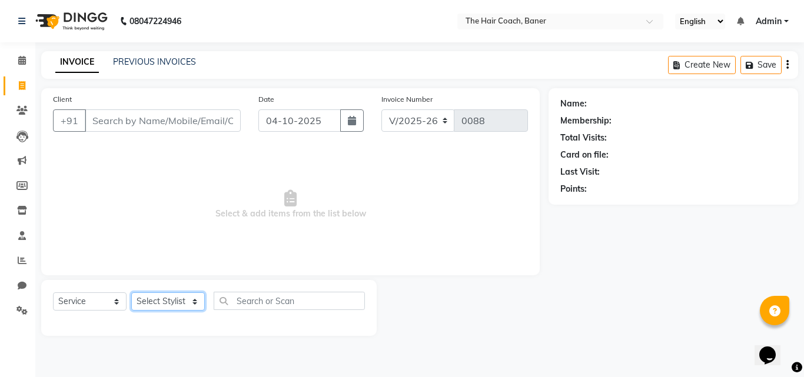
click at [200, 299] on select "Select Stylist Afzal Akash Gayatri kanchan Manager Nandini Osi Sumit vicky" at bounding box center [168, 301] width 74 height 18
click at [185, 298] on select "Select Stylist Afzal Akash Gayatri kanchan Manager Nandini Osi Sumit vicky" at bounding box center [168, 301] width 74 height 18
click at [469, 302] on div at bounding box center [463, 308] width 172 height 56
click at [158, 125] on input "Client" at bounding box center [163, 120] width 156 height 22
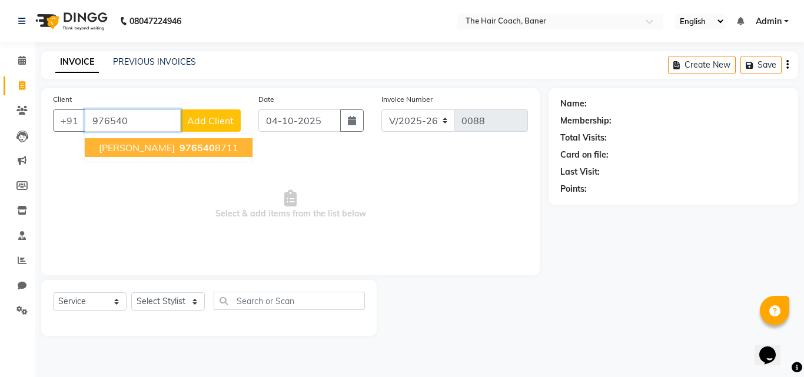
click at [238, 147] on ngb-highlight "976540 8711" at bounding box center [207, 148] width 61 height 12
type input "9765408711"
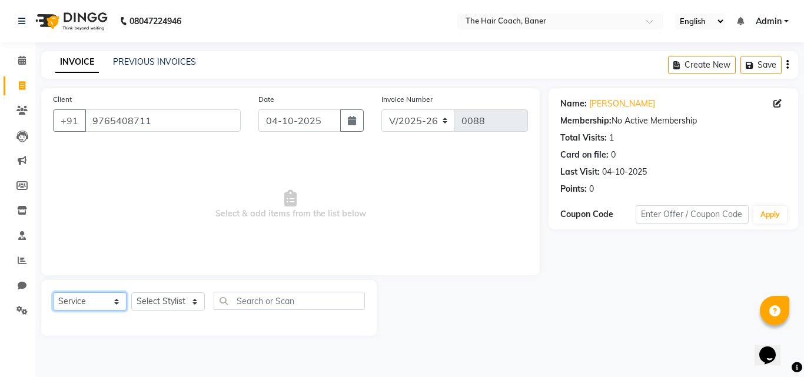
click at [104, 302] on select "Select Service Product Membership Package Voucher Prepaid Gift Card" at bounding box center [90, 301] width 74 height 18
click at [53, 292] on select "Select Service Product Membership Package Voucher Prepaid Gift Card" at bounding box center [90, 301] width 74 height 18
click at [115, 304] on select "Select Service Product Membership Package Voucher Prepaid Gift Card" at bounding box center [90, 301] width 74 height 18
click at [53, 292] on select "Select Service Product Membership Package Voucher Prepaid Gift Card" at bounding box center [90, 301] width 74 height 18
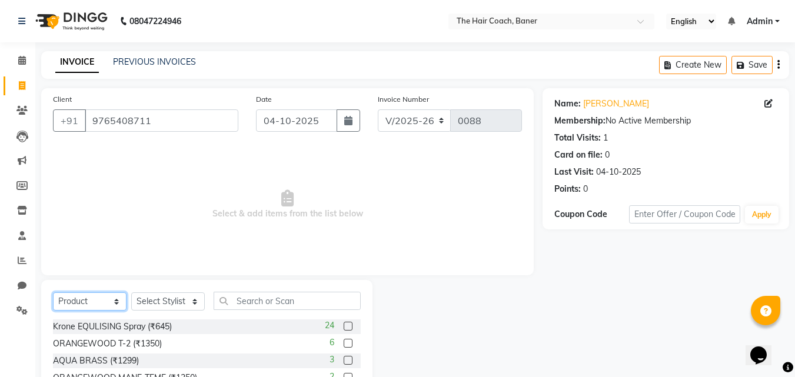
click at [102, 304] on select "Select Service Product Membership Package Voucher Prepaid Gift Card" at bounding box center [90, 301] width 74 height 18
click at [53, 292] on select "Select Service Product Membership Package Voucher Prepaid Gift Card" at bounding box center [90, 301] width 74 height 18
click at [98, 298] on select "Select Service Product Membership Package Voucher Prepaid Gift Card" at bounding box center [90, 301] width 74 height 18
select select "service"
click at [53, 292] on select "Select Service Product Membership Package Voucher Prepaid Gift Card" at bounding box center [90, 301] width 74 height 18
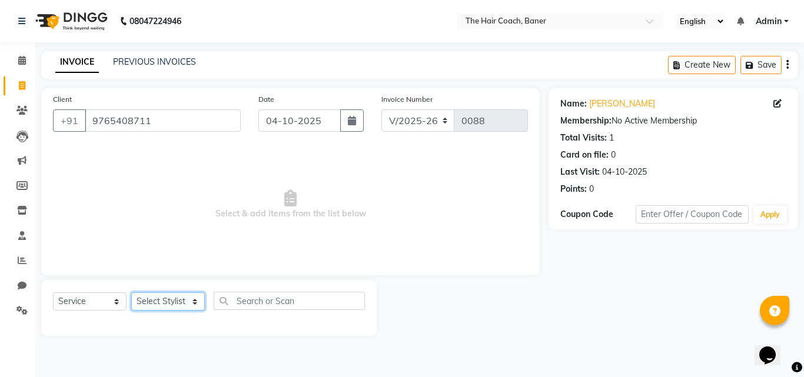
click at [182, 303] on select "Select Stylist Afzal Akash Gayatri kanchan Manager Nandini Osi Sumit vicky" at bounding box center [168, 301] width 74 height 18
click at [404, 276] on div "Client +91 9765408711 Date 04-10-2025 Invoice Number V/2025 V/2025-26 0088 Sele…" at bounding box center [290, 212] width 516 height 248
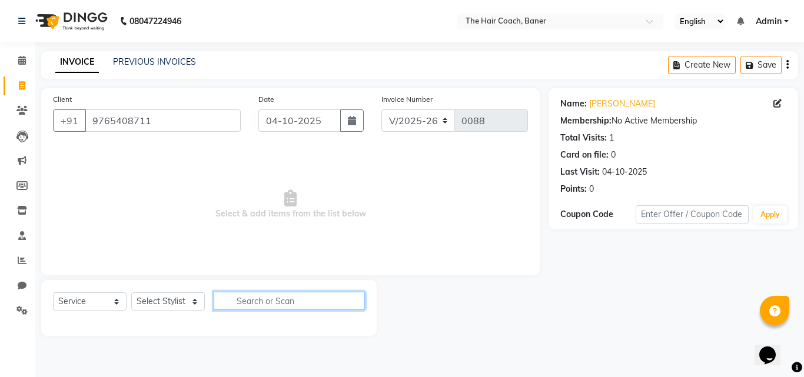
click at [300, 303] on input "text" at bounding box center [289, 301] width 151 height 18
click at [154, 63] on link "PREVIOUS INVOICES" at bounding box center [154, 61] width 83 height 11
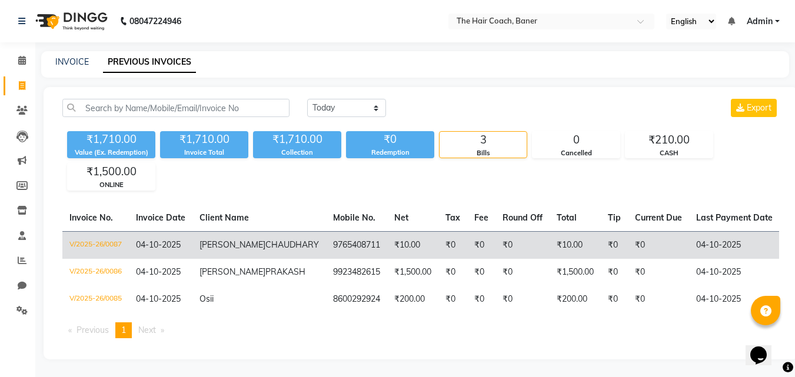
click at [265, 250] on span "CHAUDHARY" at bounding box center [292, 244] width 54 height 11
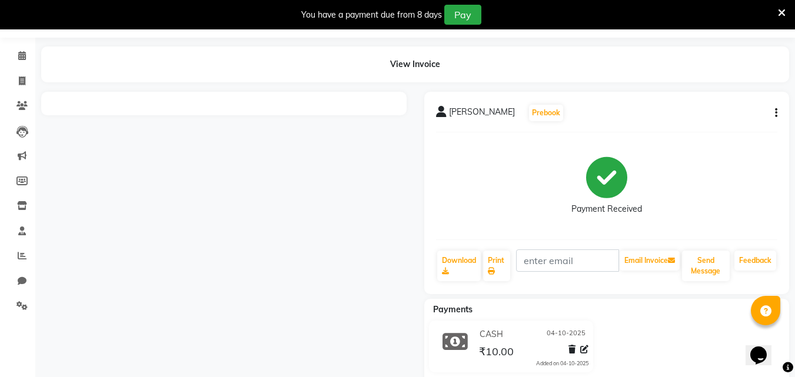
scroll to position [61, 0]
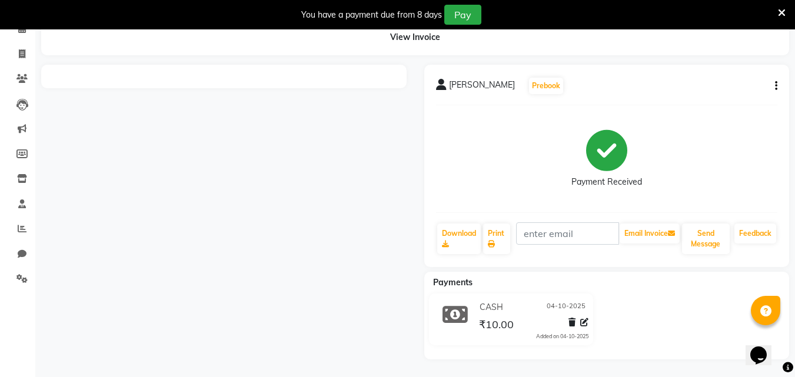
click at [774, 86] on button "button" at bounding box center [773, 86] width 7 height 12
click at [705, 75] on div "Split Service Amount" at bounding box center [717, 71] width 81 height 15
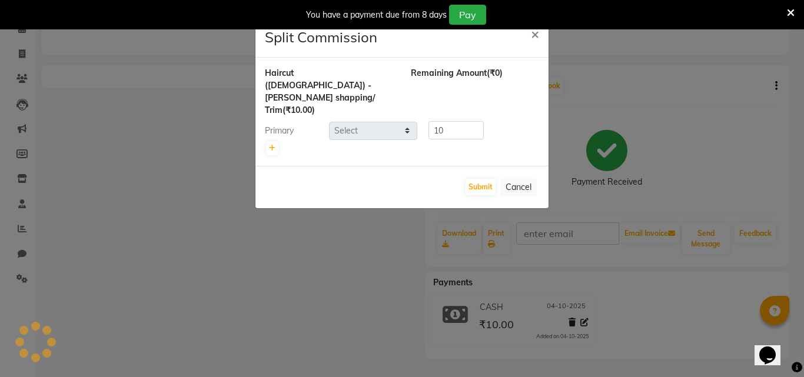
select select "90188"
click at [271, 145] on icon at bounding box center [272, 148] width 6 height 7
type input "5"
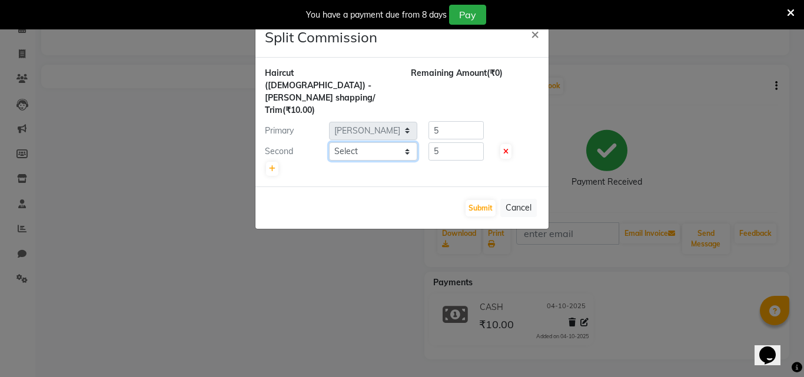
click at [407, 142] on select "Select [PERSON_NAME] [PERSON_NAME] Manager [PERSON_NAME] [PERSON_NAME]" at bounding box center [373, 151] width 88 height 18
select select "90189"
click at [329, 142] on select "Select [PERSON_NAME] [PERSON_NAME] Manager [PERSON_NAME] [PERSON_NAME]" at bounding box center [373, 151] width 88 height 18
click at [271, 162] on link at bounding box center [272, 169] width 12 height 14
type input "3.33"
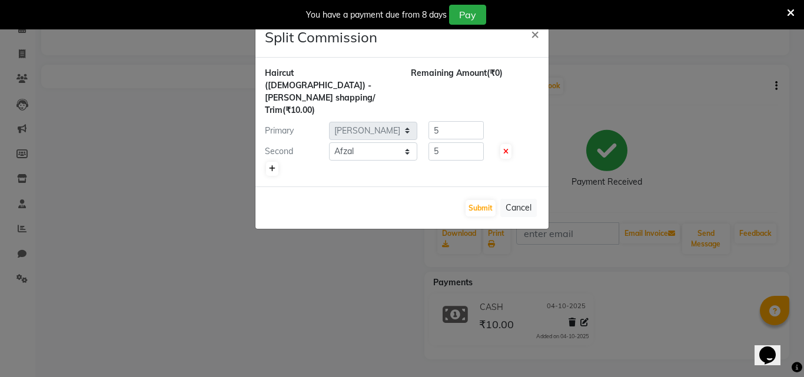
type input "3.33"
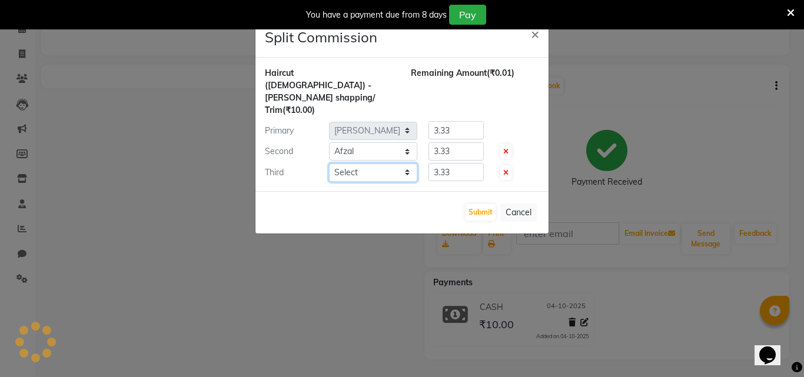
click at [407, 164] on select "Select [PERSON_NAME] [PERSON_NAME] Manager [PERSON_NAME] [PERSON_NAME]" at bounding box center [373, 173] width 88 height 18
select select "90187"
click at [329, 164] on select "Select [PERSON_NAME] [PERSON_NAME] Manager [PERSON_NAME] [PERSON_NAME]" at bounding box center [373, 173] width 88 height 18
drag, startPoint x: 481, startPoint y: 102, endPoint x: 477, endPoint y: 107, distance: 6.7
click at [479, 121] on input "3.33" at bounding box center [455, 130] width 55 height 18
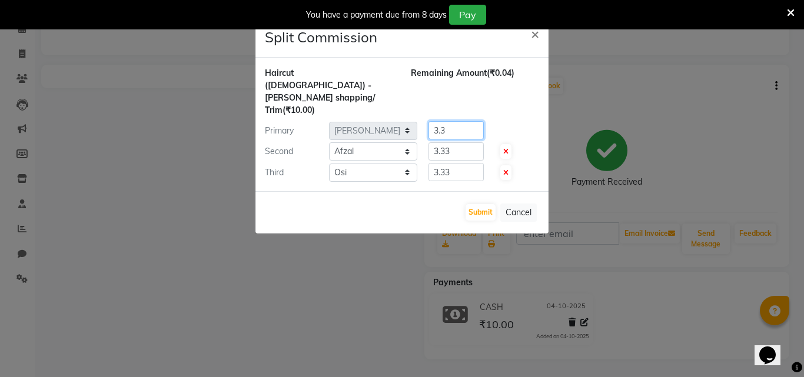
type input "3"
type input "4"
click at [473, 142] on input "3.33" at bounding box center [455, 151] width 55 height 18
type input "3"
click at [474, 163] on input "3.33" at bounding box center [455, 172] width 55 height 18
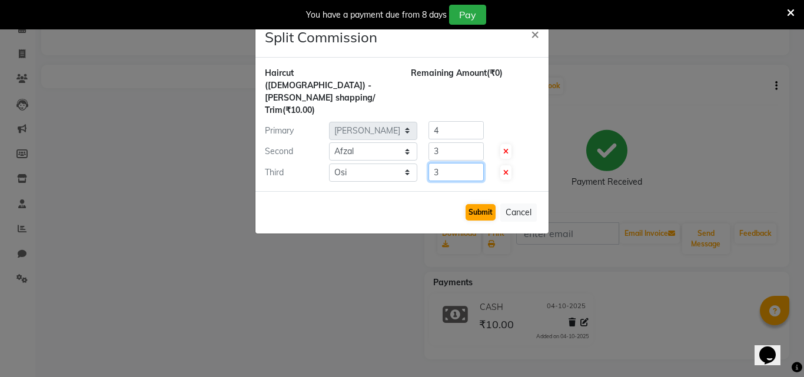
type input "3"
click at [478, 204] on button "Submit" at bounding box center [480, 212] width 30 height 16
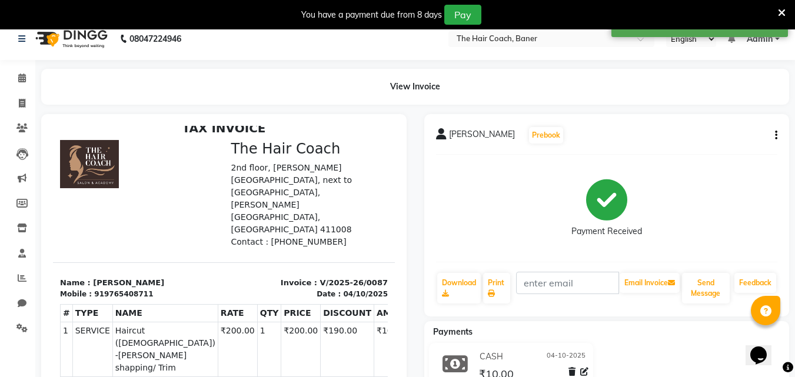
scroll to position [0, 0]
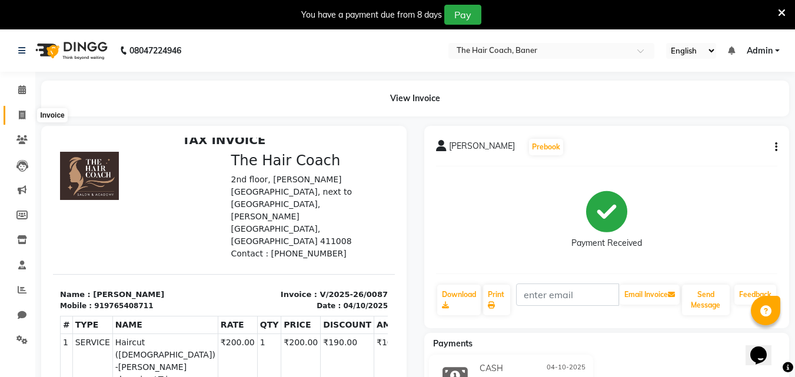
click at [23, 115] on icon at bounding box center [22, 115] width 6 height 9
select select "service"
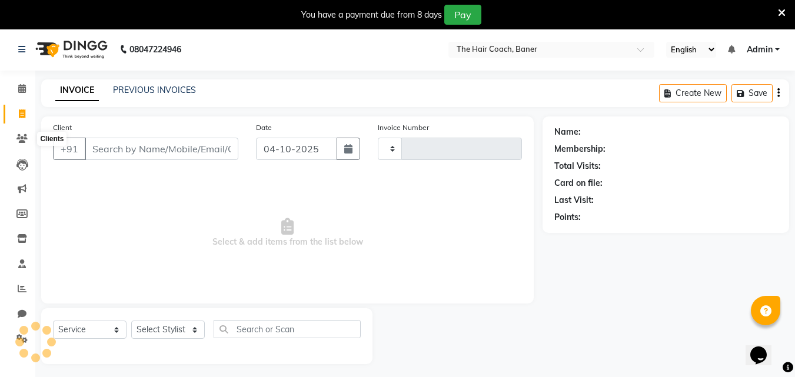
scroll to position [29, 0]
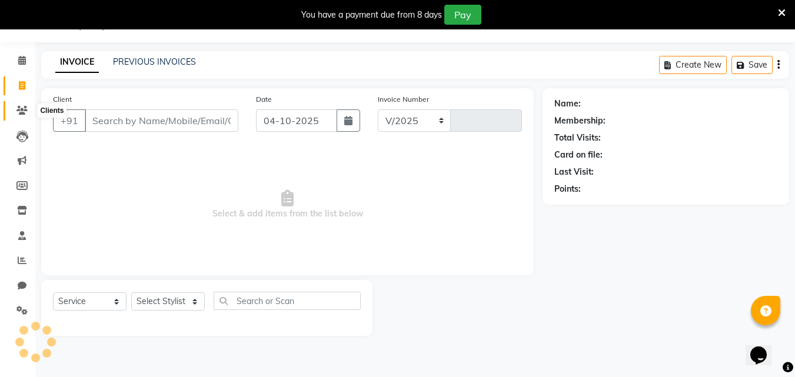
select select "8919"
type input "0088"
click at [21, 261] on icon at bounding box center [22, 260] width 9 height 9
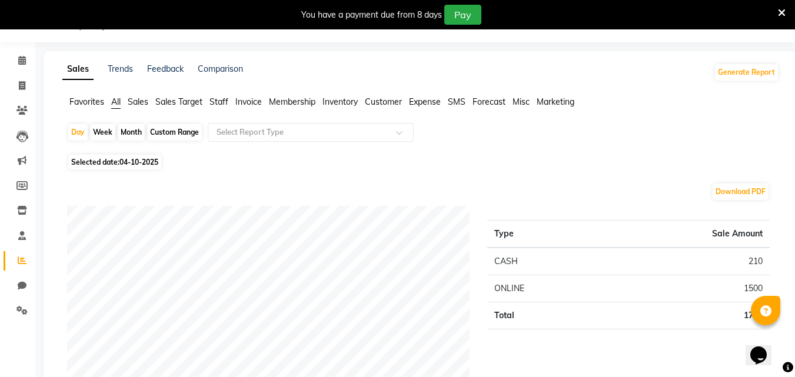
click at [129, 130] on div "Month" at bounding box center [131, 132] width 27 height 16
select select "10"
select select "2025"
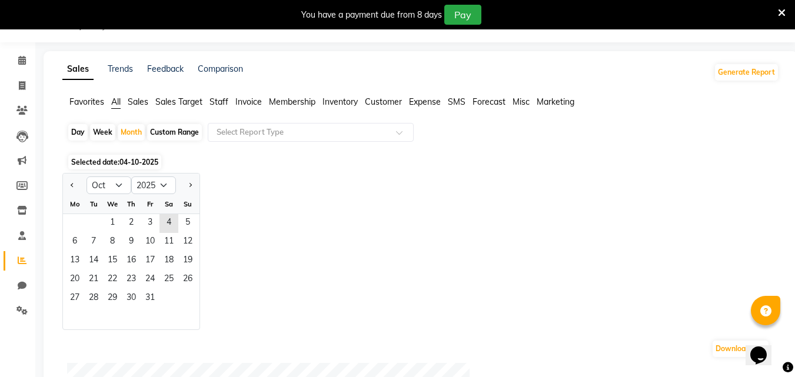
click at [219, 102] on span "Staff" at bounding box center [218, 101] width 19 height 11
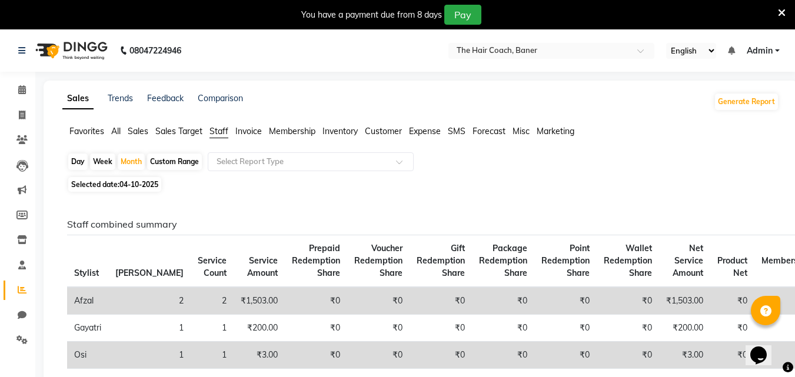
click at [139, 129] on span "Sales" at bounding box center [138, 131] width 21 height 11
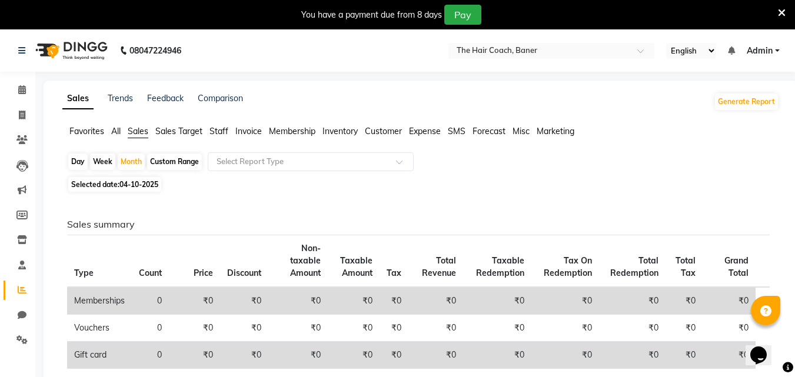
click at [132, 128] on span "Sales" at bounding box center [138, 131] width 21 height 11
click at [115, 131] on span "All" at bounding box center [115, 131] width 9 height 11
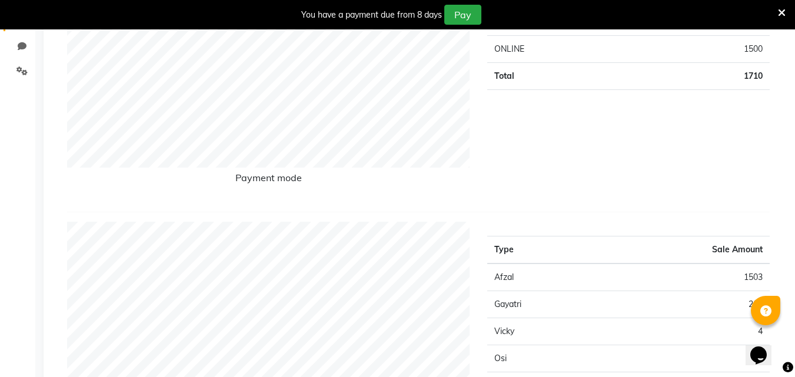
scroll to position [59, 0]
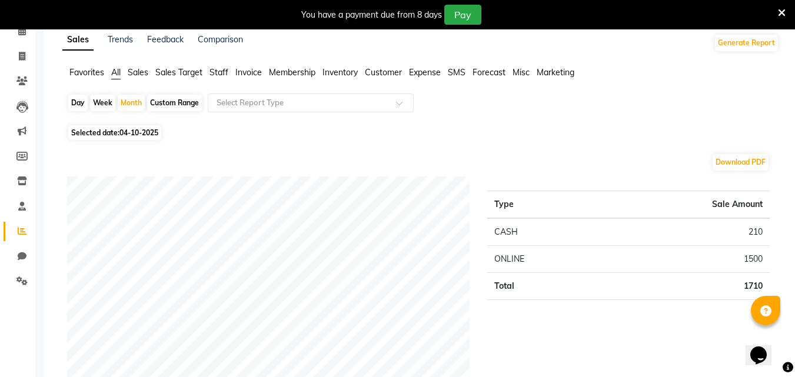
click at [131, 129] on span "04-10-2025" at bounding box center [138, 132] width 39 height 9
select select "10"
select select "2025"
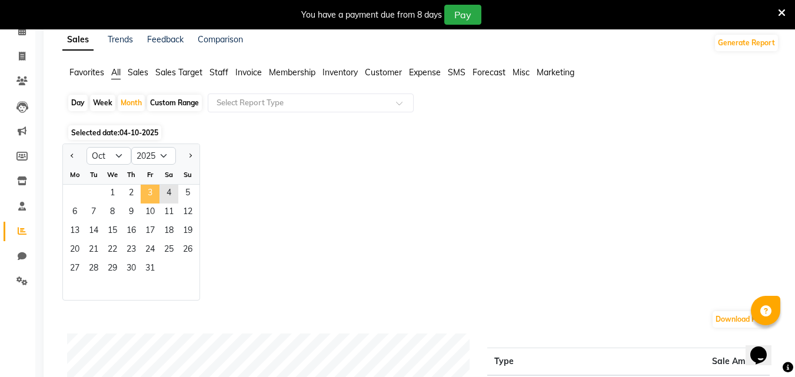
click at [149, 193] on span "3" at bounding box center [150, 194] width 19 height 19
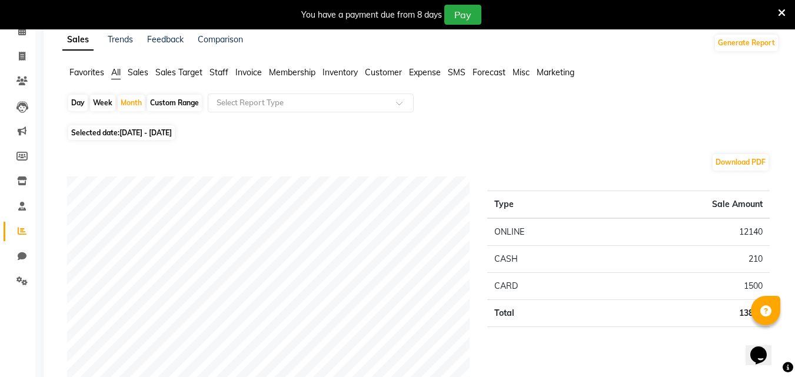
click at [145, 131] on span "[DATE] - [DATE]" at bounding box center [145, 132] width 52 height 9
select select "10"
select select "2025"
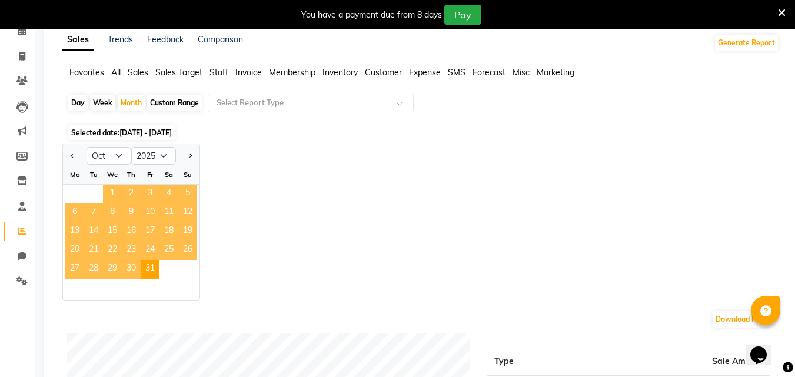
click at [121, 193] on span "1" at bounding box center [112, 194] width 19 height 19
click at [116, 194] on span "1" at bounding box center [112, 194] width 19 height 19
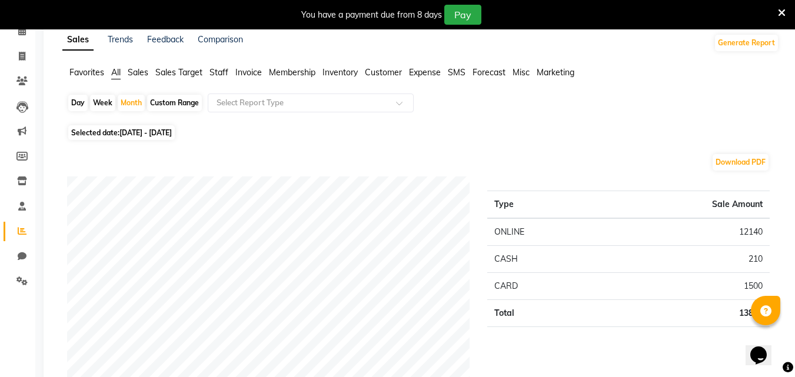
click at [126, 132] on span "[DATE] - [DATE]" at bounding box center [145, 132] width 52 height 9
select select "10"
select select "2025"
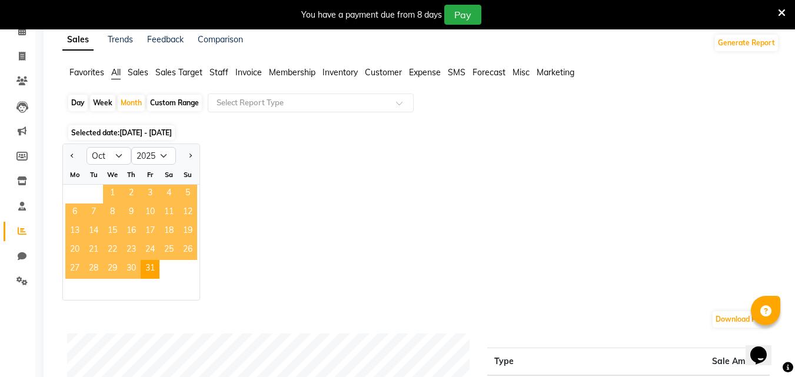
click at [112, 195] on span "1" at bounding box center [112, 194] width 19 height 19
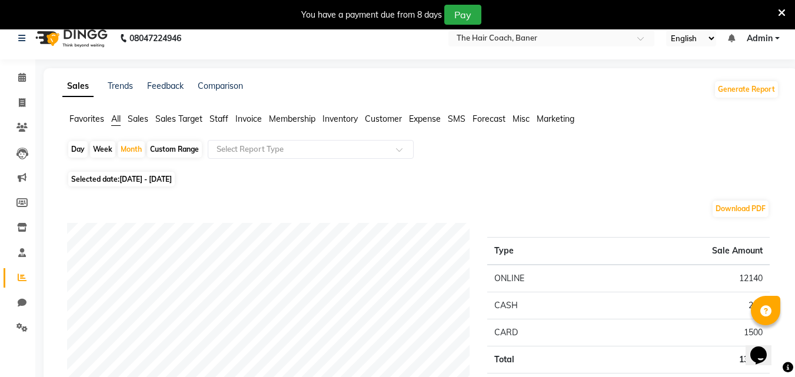
scroll to position [0, 0]
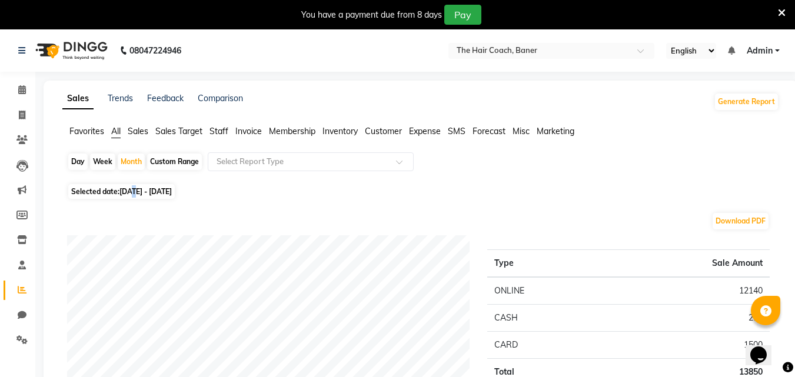
click at [135, 189] on span "[DATE] - [DATE]" at bounding box center [145, 191] width 52 height 9
select select "10"
select select "2025"
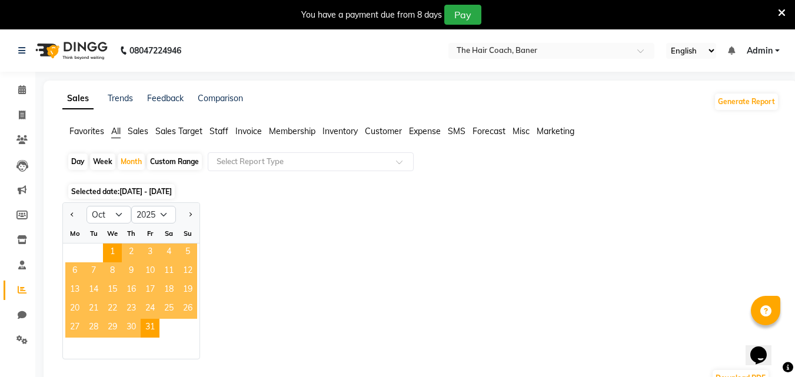
click at [148, 250] on span "3" at bounding box center [150, 253] width 19 height 19
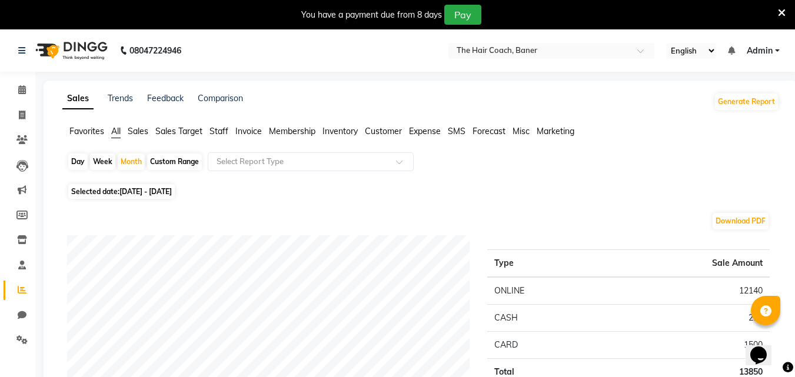
click at [143, 189] on span "[DATE] - [DATE]" at bounding box center [145, 191] width 52 height 9
select select "10"
select select "2025"
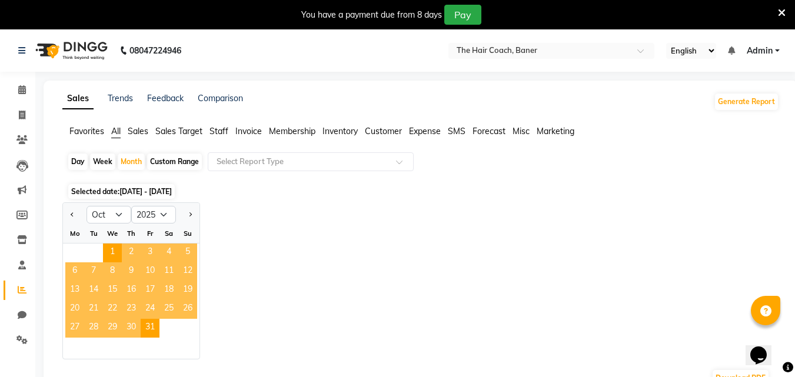
drag, startPoint x: 150, startPoint y: 331, endPoint x: 154, endPoint y: 250, distance: 81.3
click at [154, 250] on ngb-datepicker-month "Mo Tu We Th Fr Sa Su 1 2 3 4 5 6 7 8 9 10 11 12 13 14 15 16 17 18 19 20 21 22 2…" at bounding box center [131, 291] width 136 height 135
click at [150, 249] on span "3" at bounding box center [150, 253] width 19 height 19
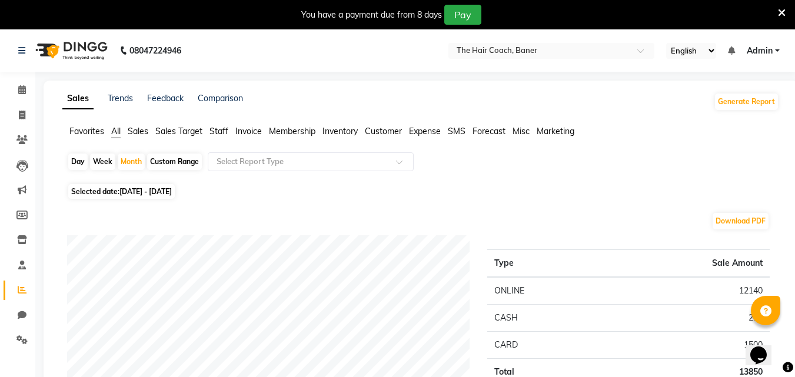
click at [147, 194] on span "[DATE] - [DATE]" at bounding box center [145, 191] width 52 height 9
select select "10"
select select "2025"
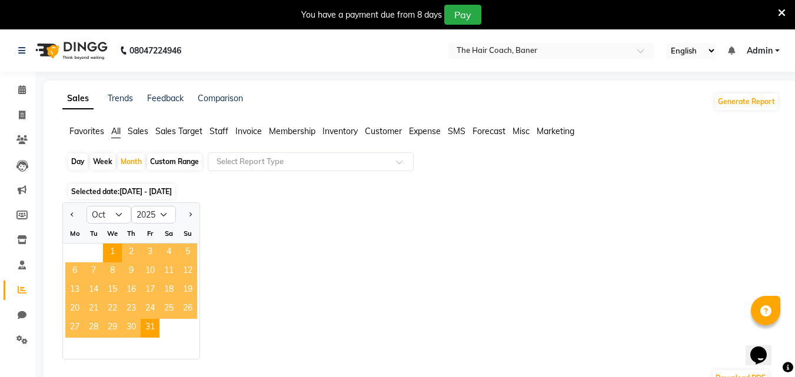
click at [131, 329] on span "30" at bounding box center [131, 328] width 19 height 19
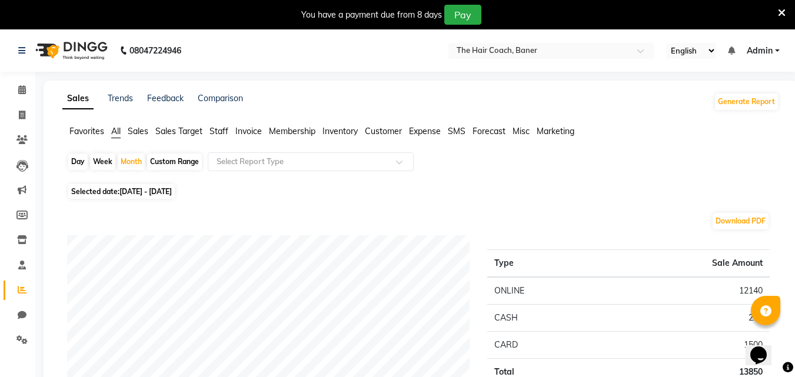
click at [113, 187] on span "Selected date: [DATE] - [DATE]" at bounding box center [121, 191] width 106 height 15
select select "10"
select select "2025"
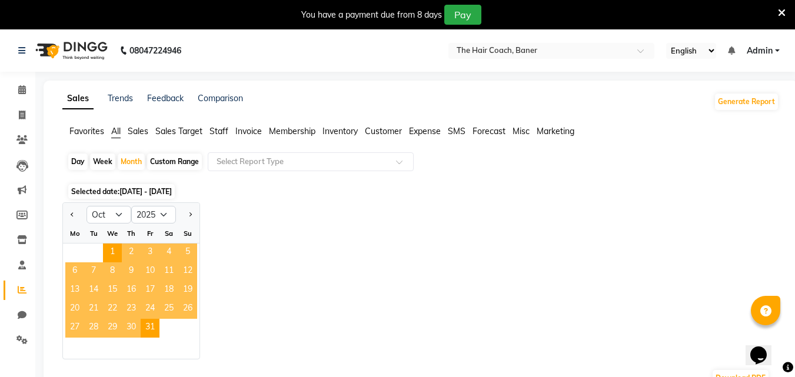
click at [134, 329] on span "30" at bounding box center [131, 328] width 19 height 19
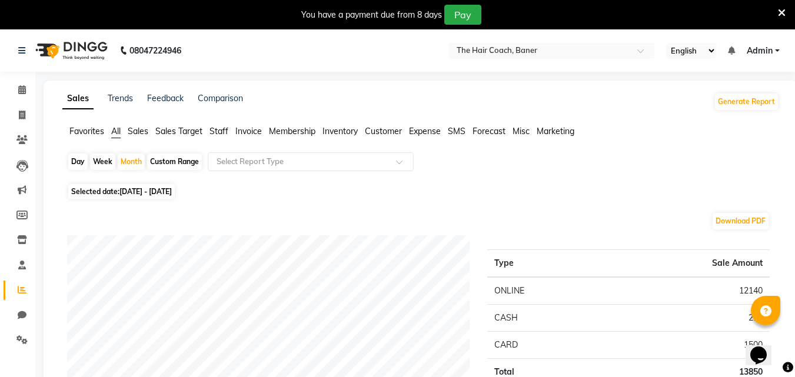
click at [147, 191] on span "[DATE] - [DATE]" at bounding box center [145, 191] width 52 height 9
select select "10"
select select "2025"
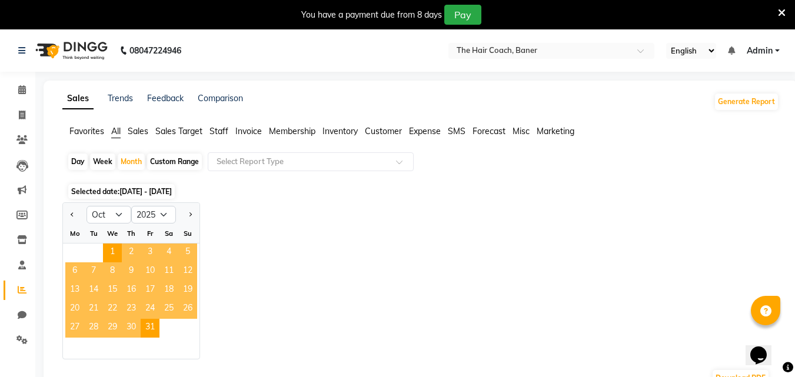
click at [81, 158] on div "Day" at bounding box center [77, 162] width 19 height 16
select select "10"
select select "2025"
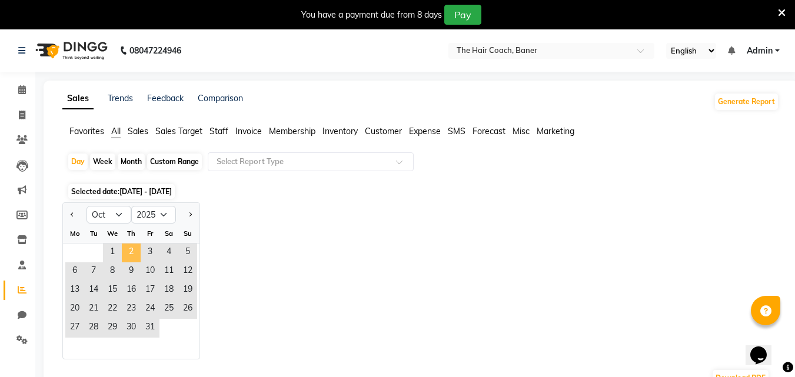
click at [133, 251] on span "2" at bounding box center [131, 253] width 19 height 19
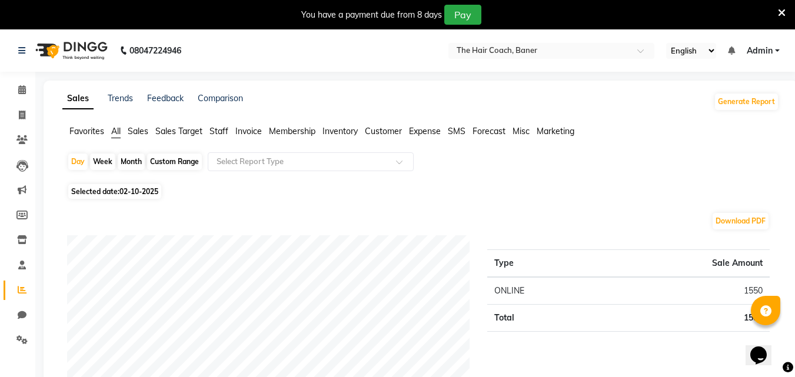
click at [134, 193] on span "02-10-2025" at bounding box center [138, 191] width 39 height 9
select select "10"
select select "2025"
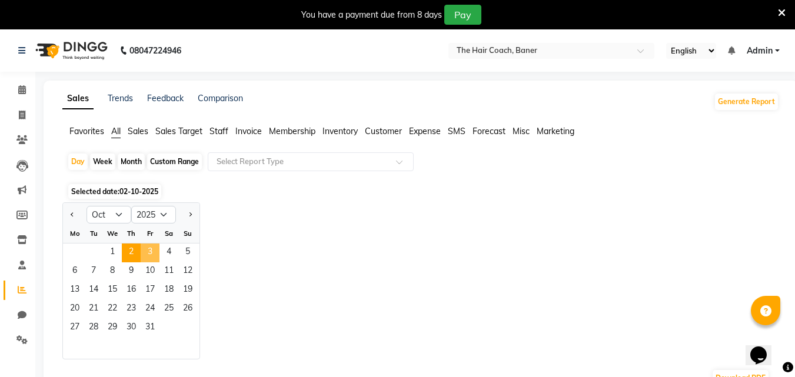
click at [145, 251] on span "3" at bounding box center [150, 253] width 19 height 19
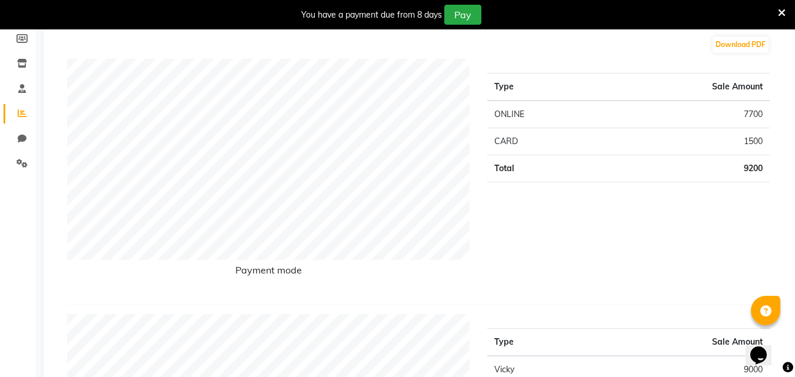
scroll to position [118, 0]
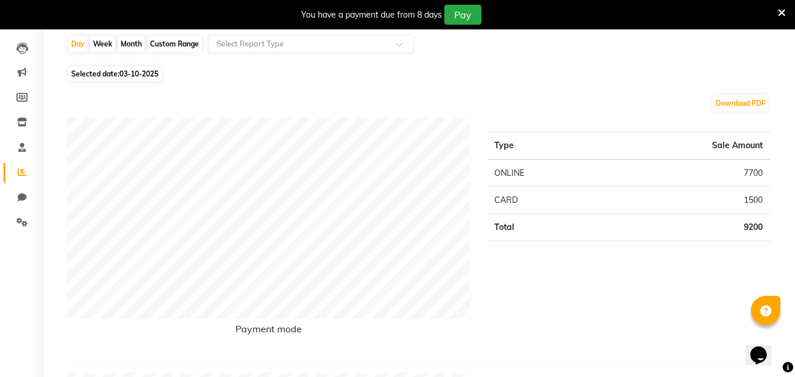
click at [128, 74] on span "03-10-2025" at bounding box center [138, 73] width 39 height 9
select select "10"
select select "2025"
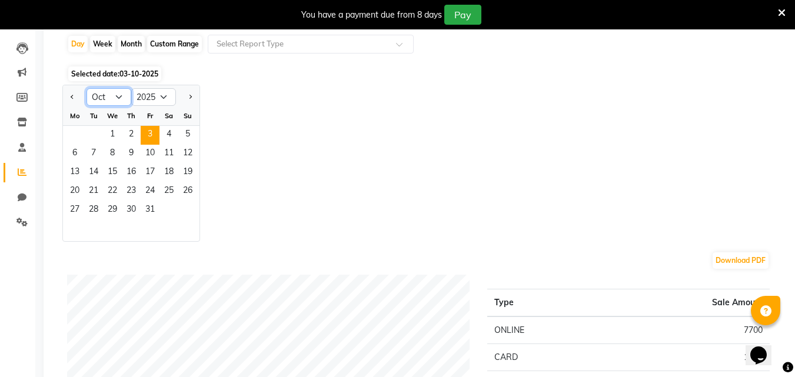
click at [116, 97] on select "Jan Feb Mar Apr May Jun [DATE] Aug Sep Oct Nov Dec" at bounding box center [108, 97] width 45 height 18
select select "9"
click at [86, 88] on select "Jan Feb Mar Apr May Jun [DATE] Aug Sep Oct Nov Dec" at bounding box center [108, 97] width 45 height 18
click at [129, 42] on div "Month" at bounding box center [131, 44] width 27 height 16
select select "10"
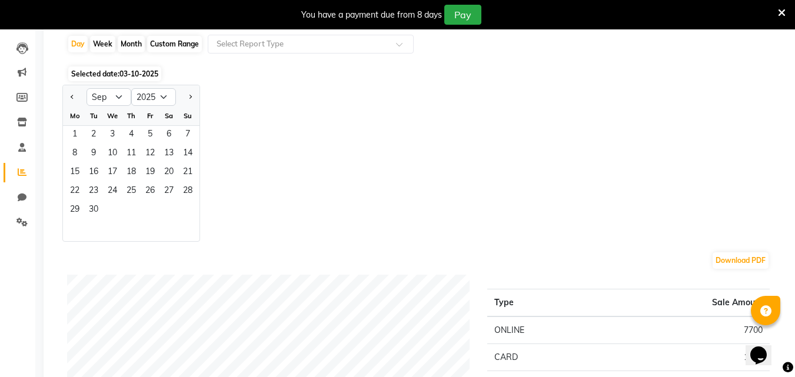
select select "2025"
click at [110, 97] on select "Jan Feb Mar Apr May Jun [DATE] Aug Sep Oct Nov Dec" at bounding box center [108, 97] width 45 height 18
select select "9"
click at [86, 88] on select "Jan Feb Mar Apr May Jun [DATE] Aug Sep Oct Nov Dec" at bounding box center [108, 97] width 45 height 18
click at [116, 98] on select "Jan Feb Mar Apr May Jun [DATE] Aug Sep Oct Nov Dec" at bounding box center [108, 97] width 45 height 18
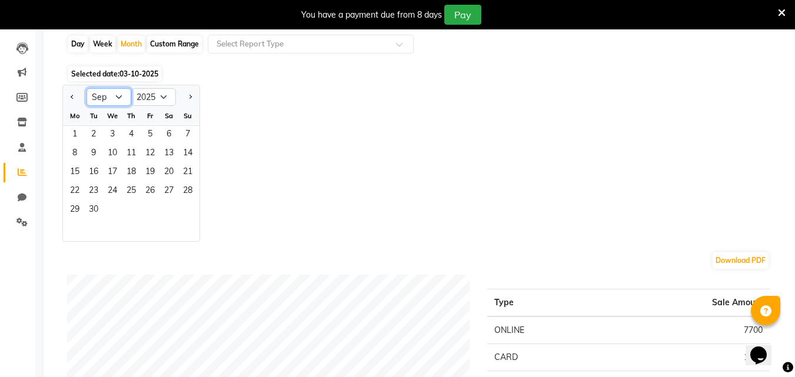
click at [86, 88] on select "Jan Feb Mar Apr May Jun [DATE] Aug Sep Oct Nov Dec" at bounding box center [108, 97] width 45 height 18
click at [75, 131] on span "1" at bounding box center [74, 135] width 19 height 19
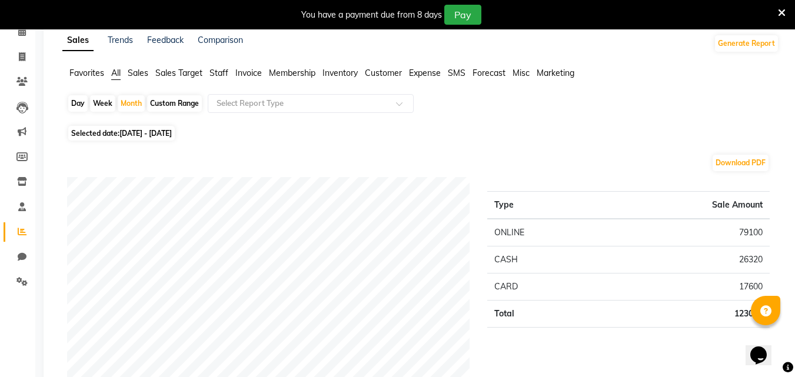
scroll to position [0, 0]
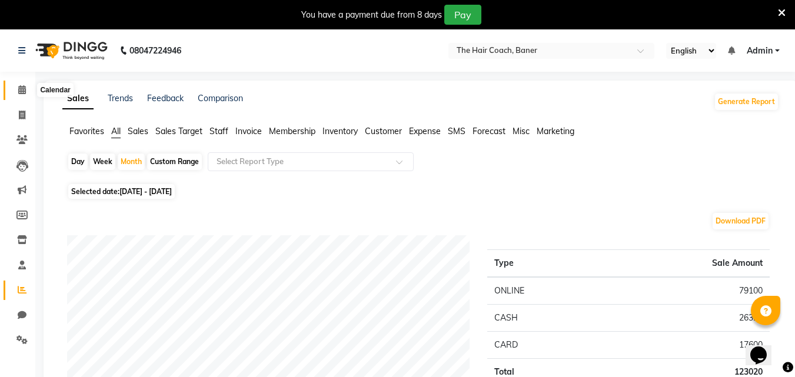
click at [17, 86] on span at bounding box center [22, 91] width 21 height 14
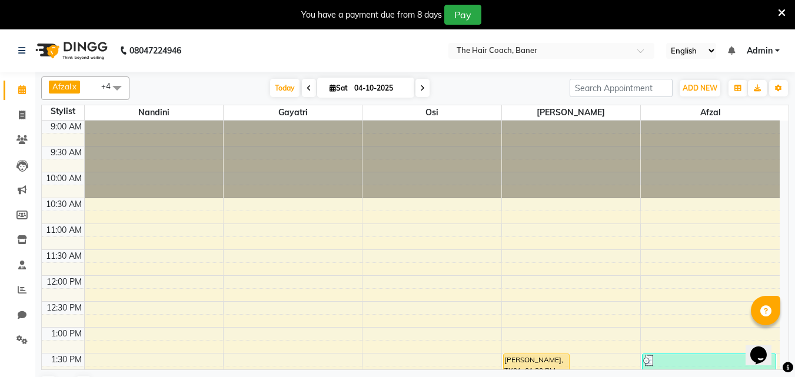
click at [302, 88] on span at bounding box center [309, 88] width 14 height 18
type input "03-10-2025"
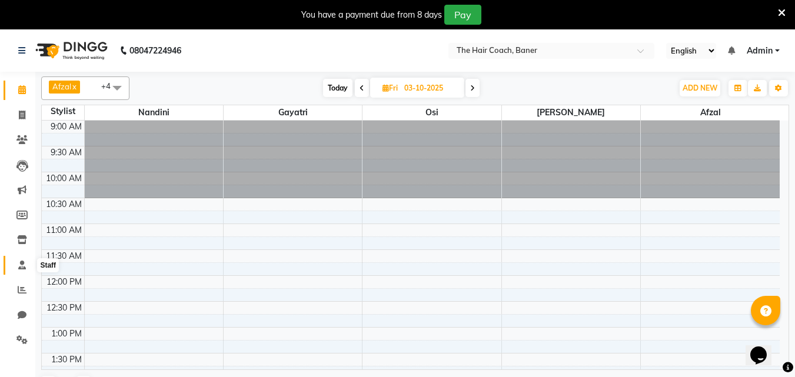
click at [21, 262] on icon at bounding box center [22, 265] width 8 height 9
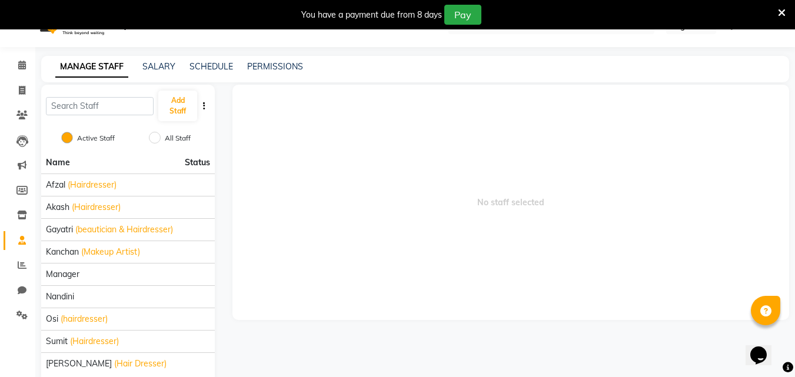
scroll to position [49, 0]
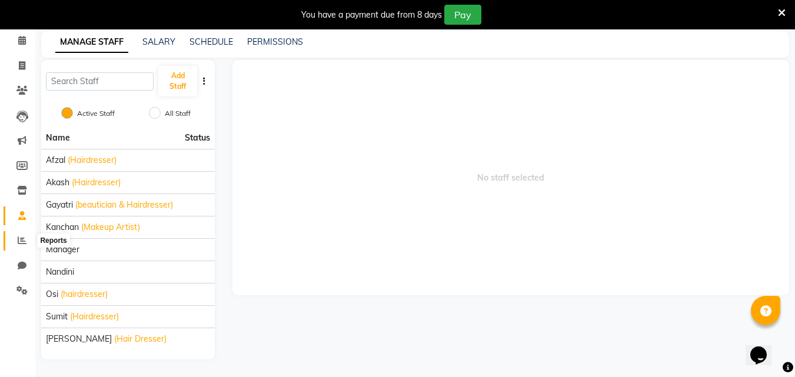
click at [22, 240] on icon at bounding box center [22, 240] width 9 height 9
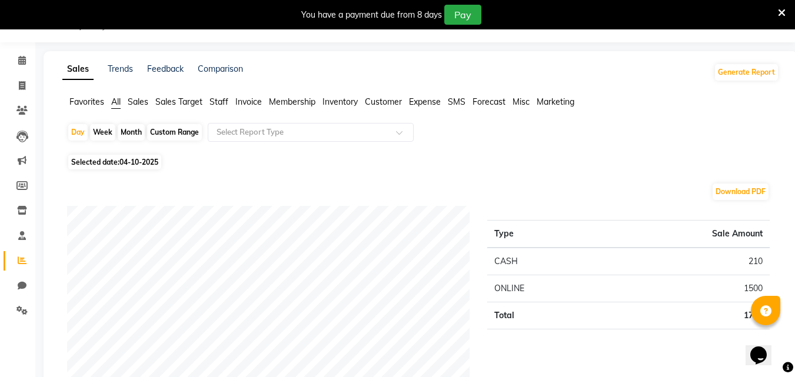
scroll to position [49, 0]
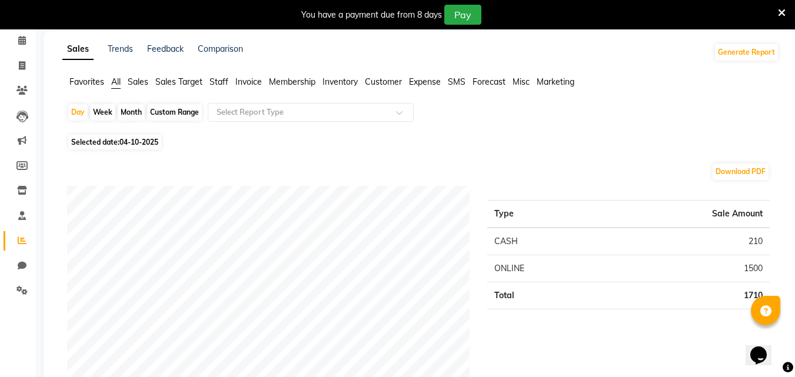
click at [140, 81] on span "Sales" at bounding box center [138, 81] width 21 height 11
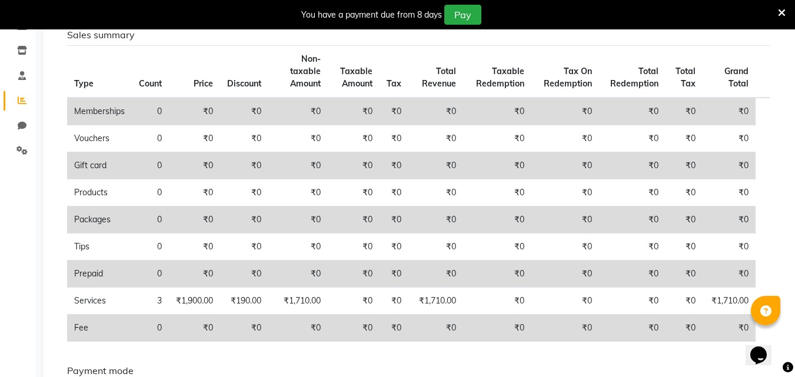
scroll to position [339, 0]
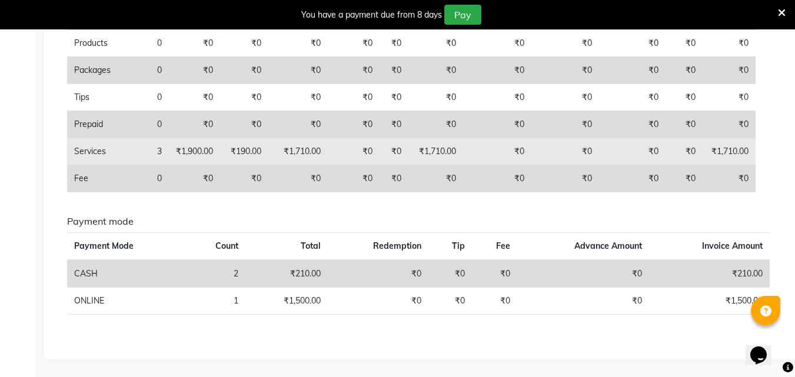
click at [90, 158] on td "Services" at bounding box center [99, 151] width 65 height 27
click at [94, 154] on td "Services" at bounding box center [99, 151] width 65 height 27
click at [537, 149] on td "₹0" at bounding box center [565, 151] width 68 height 27
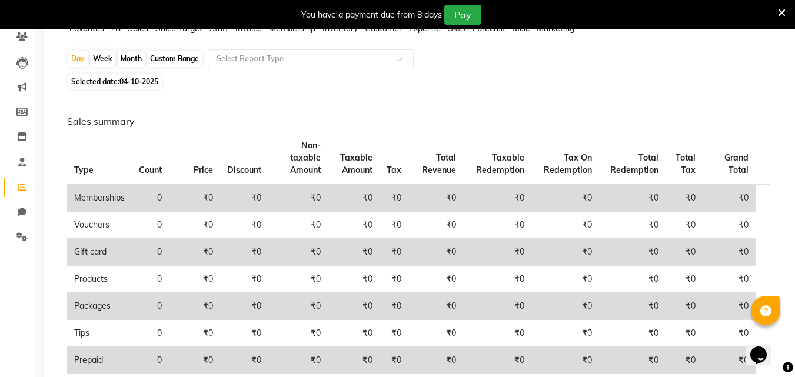
scroll to position [0, 0]
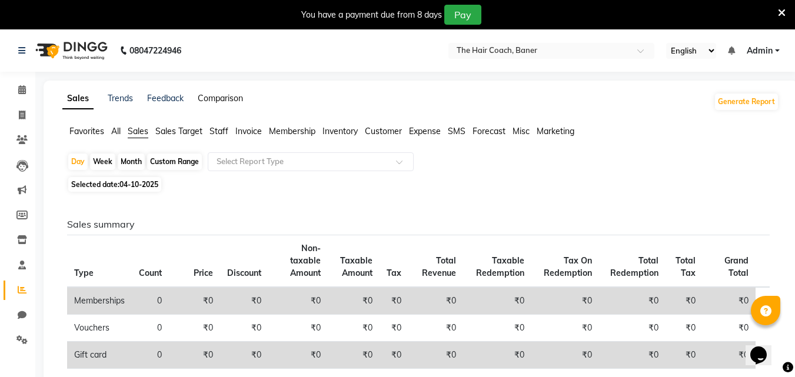
click at [218, 96] on link "Comparison" at bounding box center [220, 98] width 45 height 11
select select "single_date"
select select "single_date_dash"
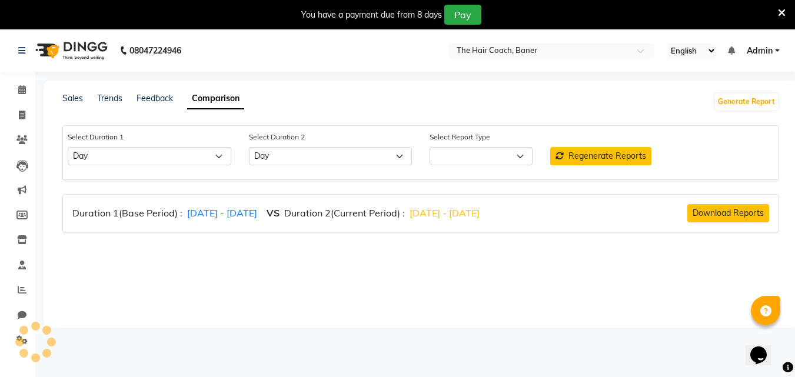
select select "comparison_report"
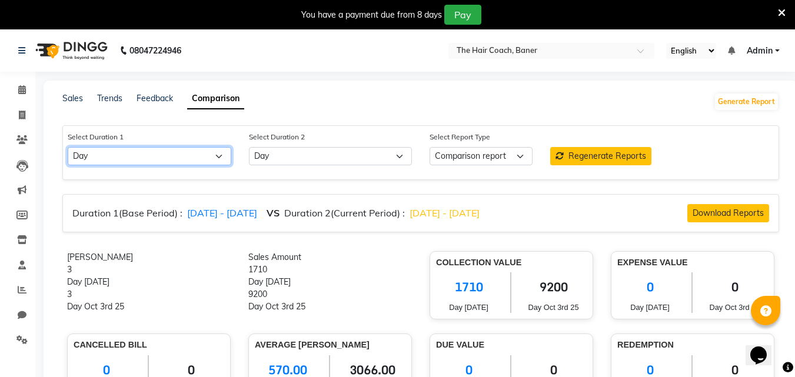
click at [201, 153] on select "Select Day Week Month Custom" at bounding box center [150, 156] width 164 height 18
select select "month"
click at [68, 147] on select "Select Day Week Month Custom" at bounding box center [150, 156] width 164 height 18
select select "10"
select select "2025"
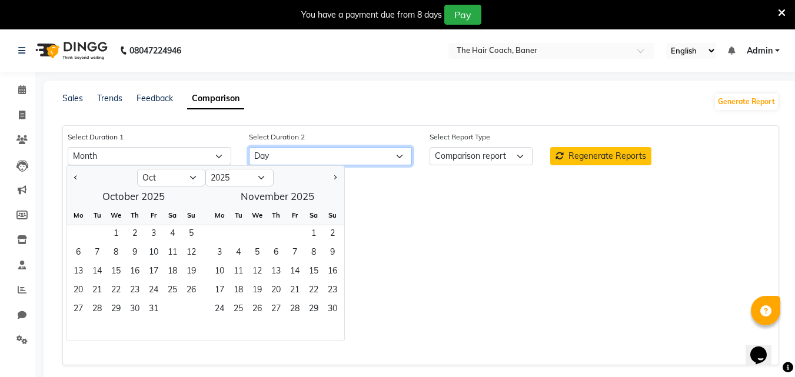
click at [263, 153] on select "Select Day Week Month Custom" at bounding box center [331, 156] width 164 height 18
select select "month_dash"
click at [249, 147] on select "Select Day Week Month Custom" at bounding box center [331, 156] width 164 height 18
select select "10"
select select "2025"
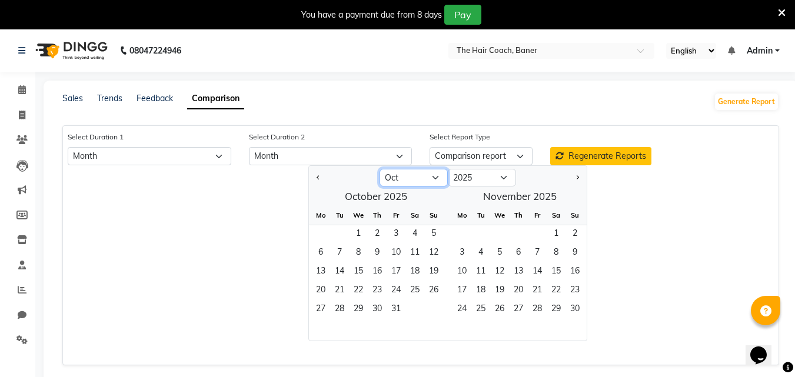
click at [411, 180] on select "Jan Feb Mar Apr May Jun [DATE] Aug Sep Oct Nov Dec" at bounding box center [413, 178] width 68 height 18
select select "8"
click at [379, 169] on select "Jan Feb Mar Apr May Jun [DATE] Aug Sep Oct Nov Dec" at bounding box center [413, 178] width 68 height 18
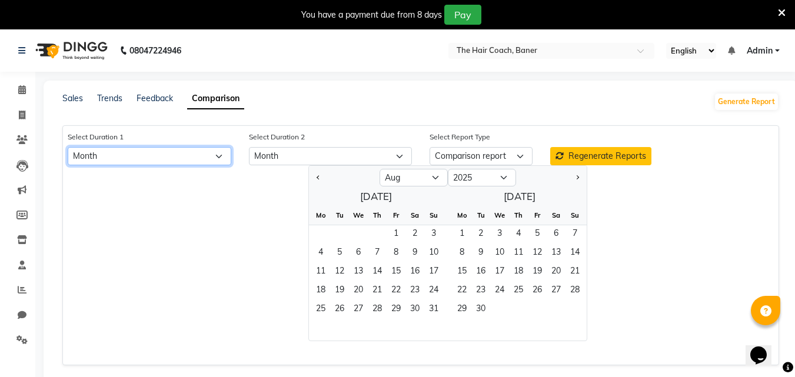
click at [151, 157] on select "Select Day Week Month Custom" at bounding box center [150, 156] width 164 height 18
click at [149, 153] on select "Select Day Week Month Custom" at bounding box center [150, 156] width 164 height 18
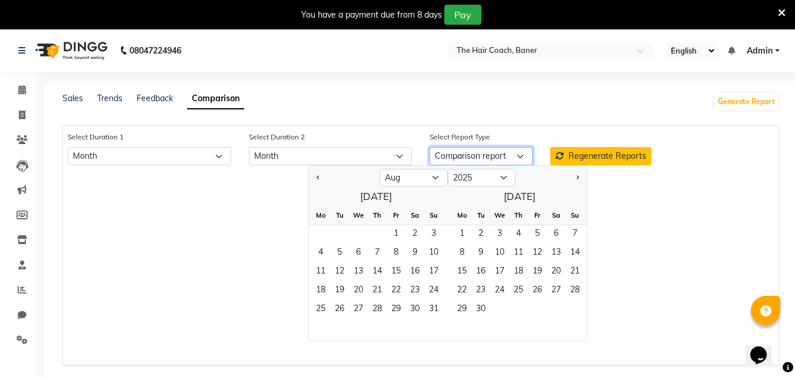
click at [485, 154] on select "Comparison report" at bounding box center [480, 156] width 103 height 18
click at [622, 156] on span "Regenerate Reports" at bounding box center [607, 156] width 78 height 11
click at [595, 148] on button "Regenerate Reports" at bounding box center [600, 156] width 101 height 18
click at [26, 87] on span at bounding box center [22, 91] width 21 height 14
